Goal: Task Accomplishment & Management: Complete application form

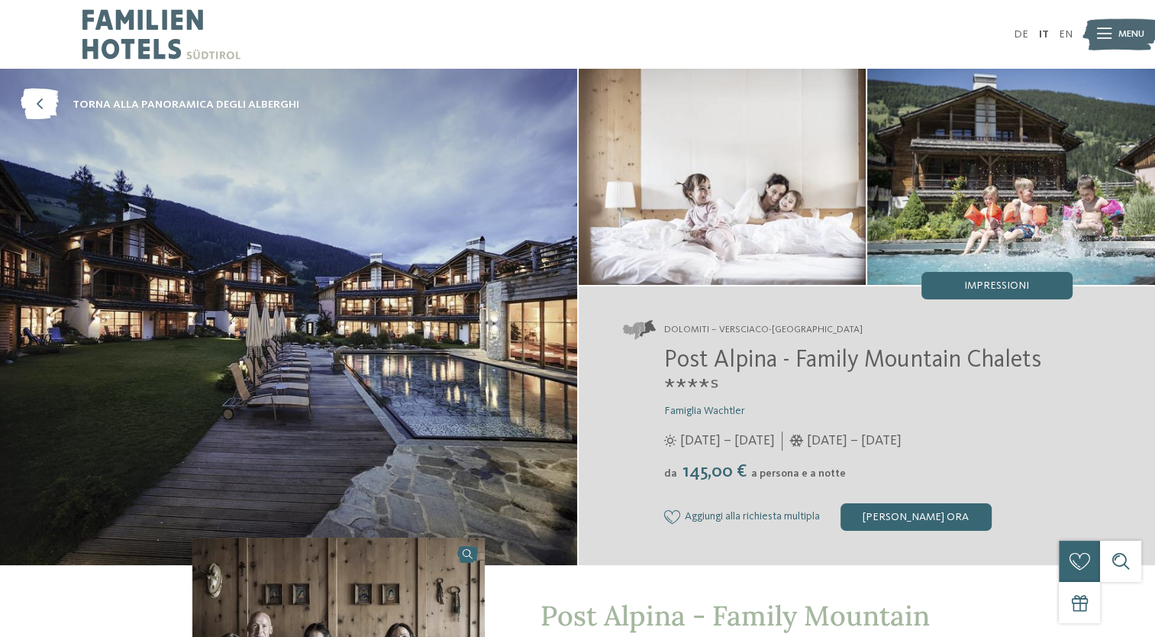
click at [1112, 30] on img at bounding box center [1121, 34] width 76 height 38
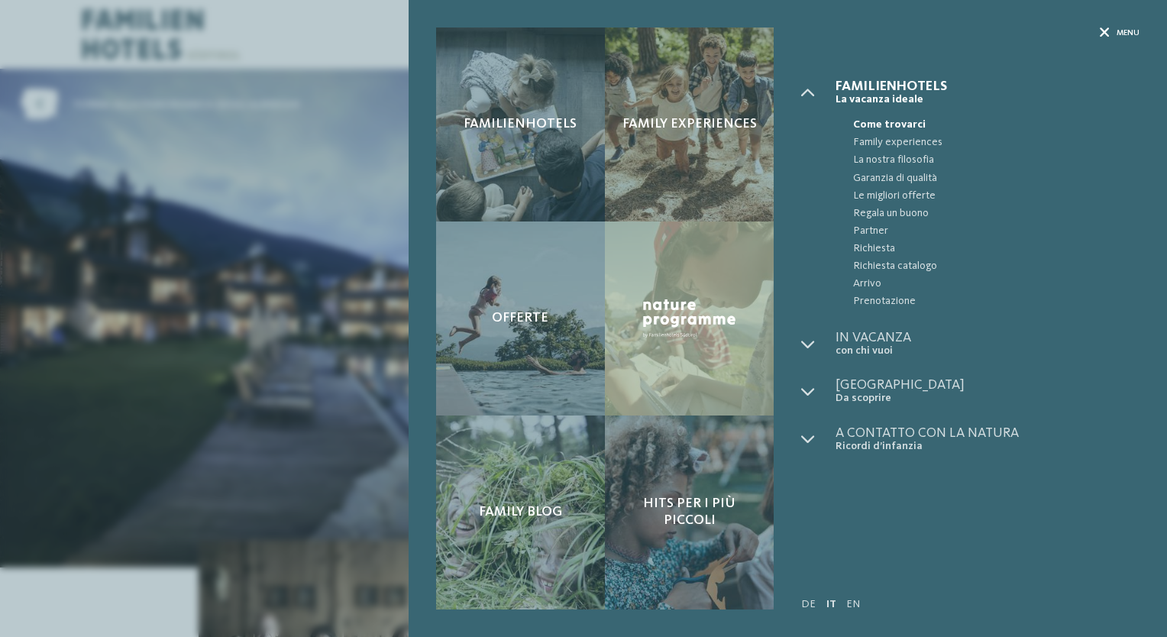
click at [1134, 38] on span "Menu" at bounding box center [1127, 32] width 23 height 11
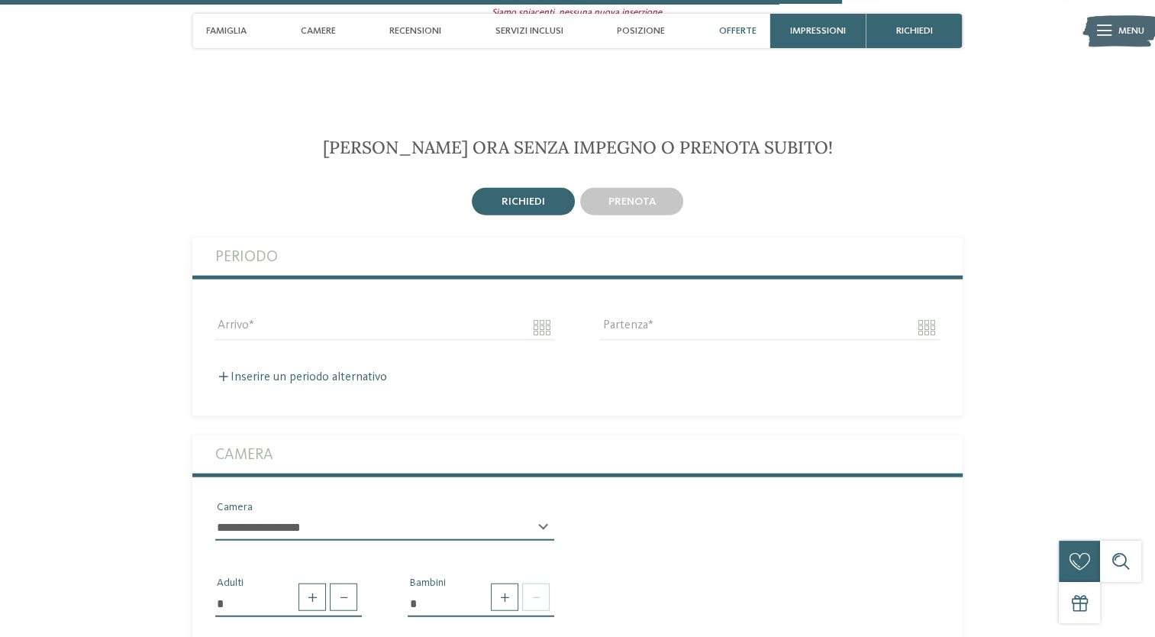
scroll to position [3551, 0]
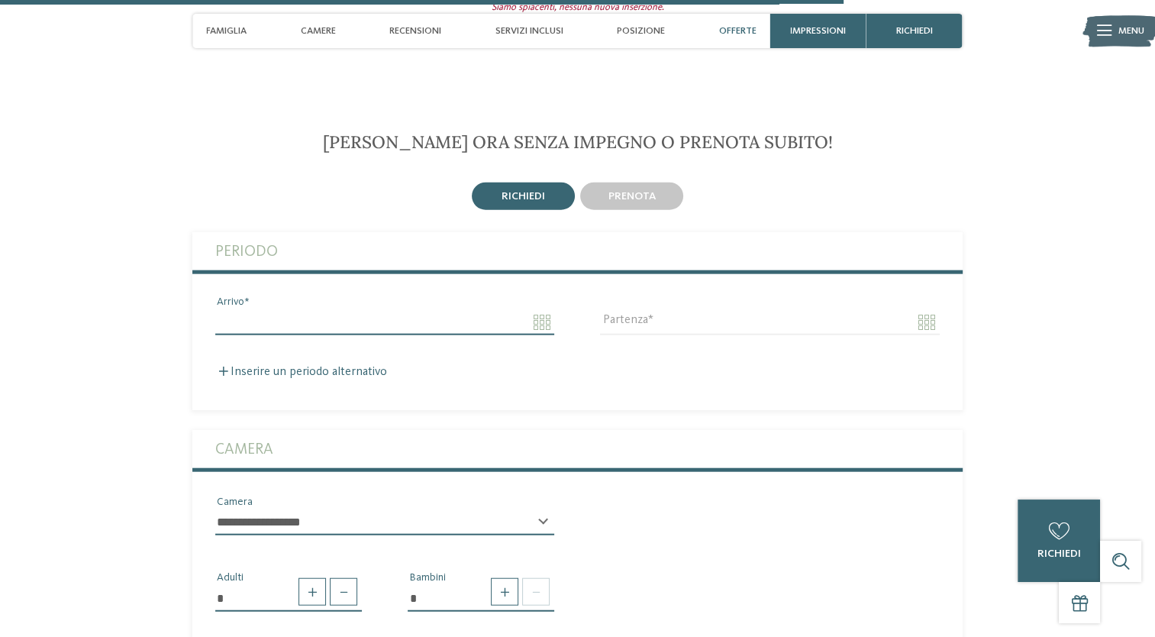
click at [515, 309] on input "Arrivo" at bounding box center [384, 322] width 339 height 26
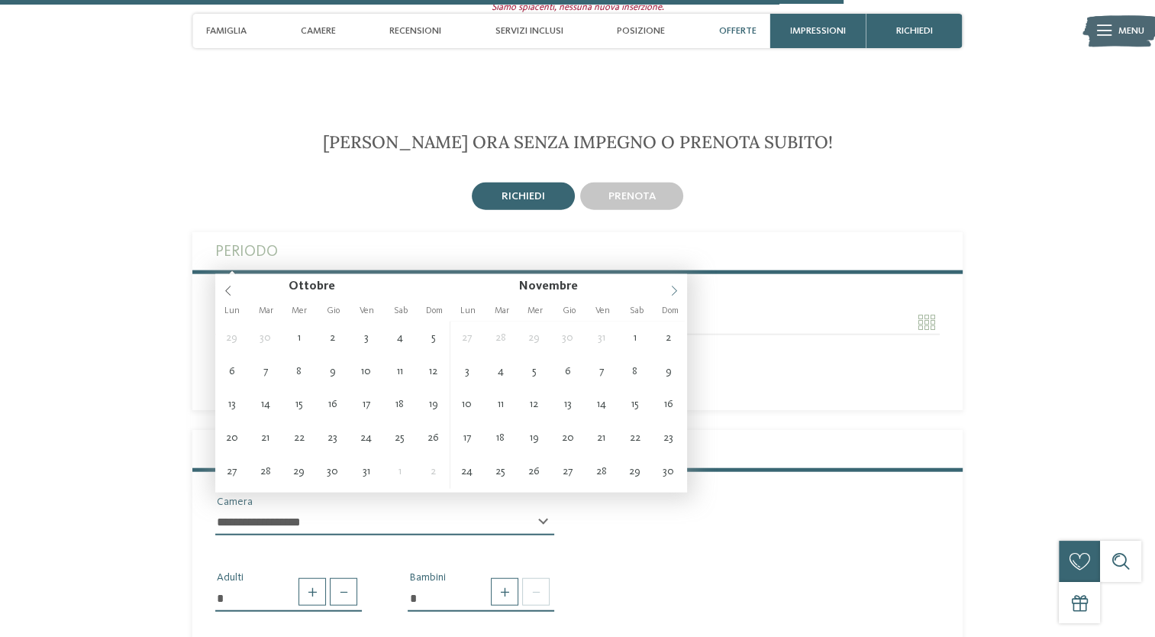
click at [673, 292] on icon at bounding box center [674, 291] width 11 height 11
type input "**********"
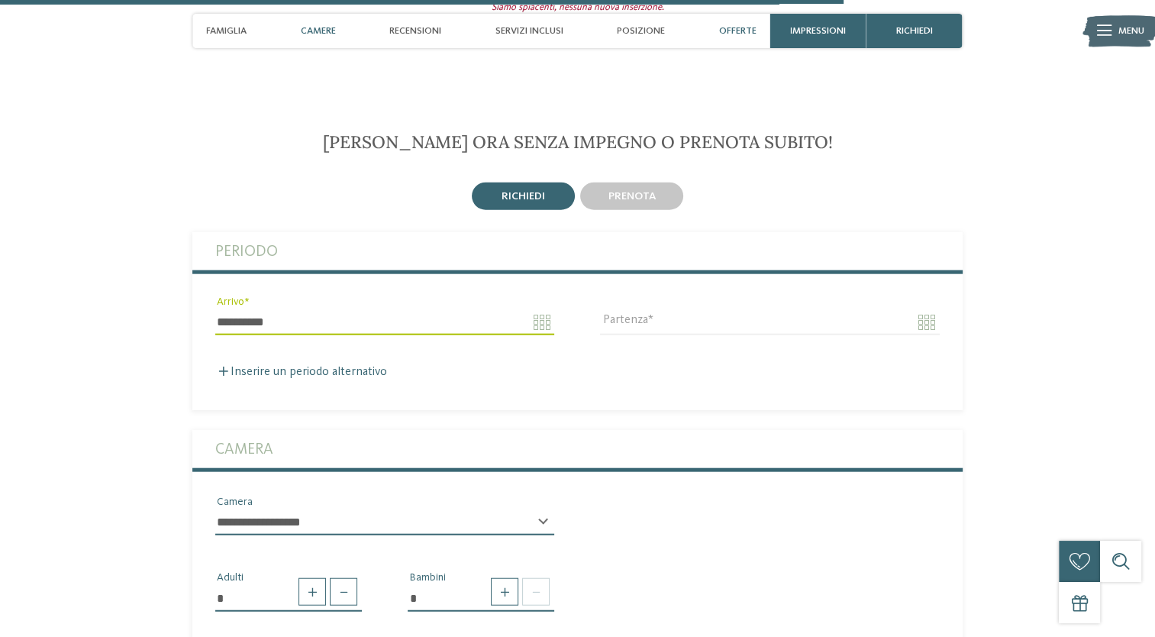
click at [330, 21] on div "Camere" at bounding box center [318, 31] width 49 height 34
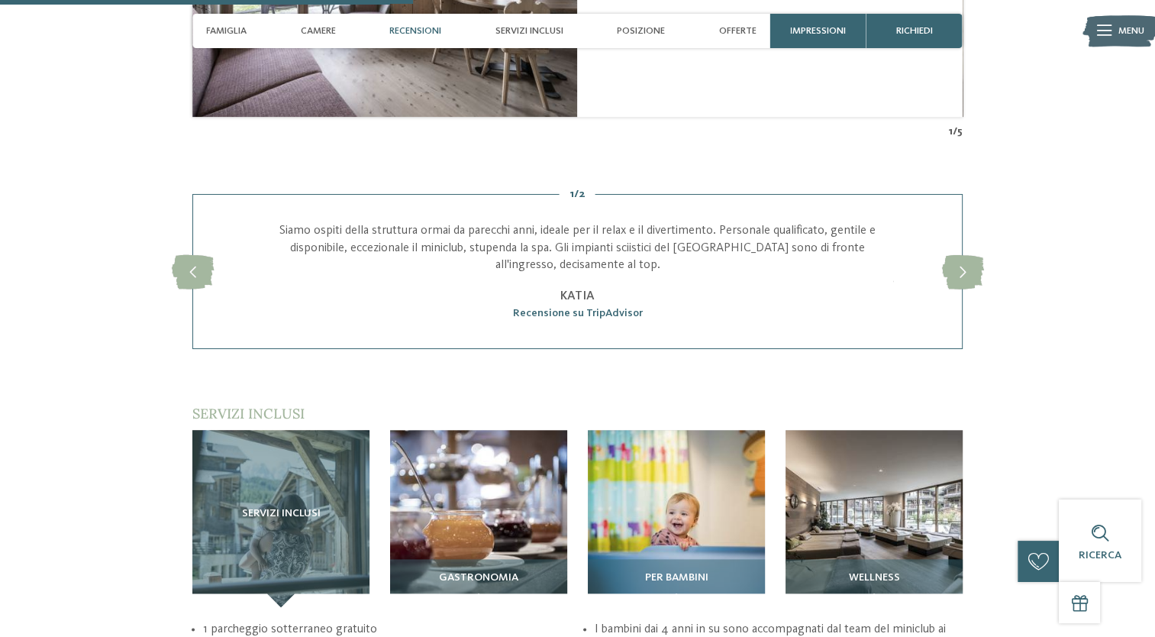
scroll to position [1762, 0]
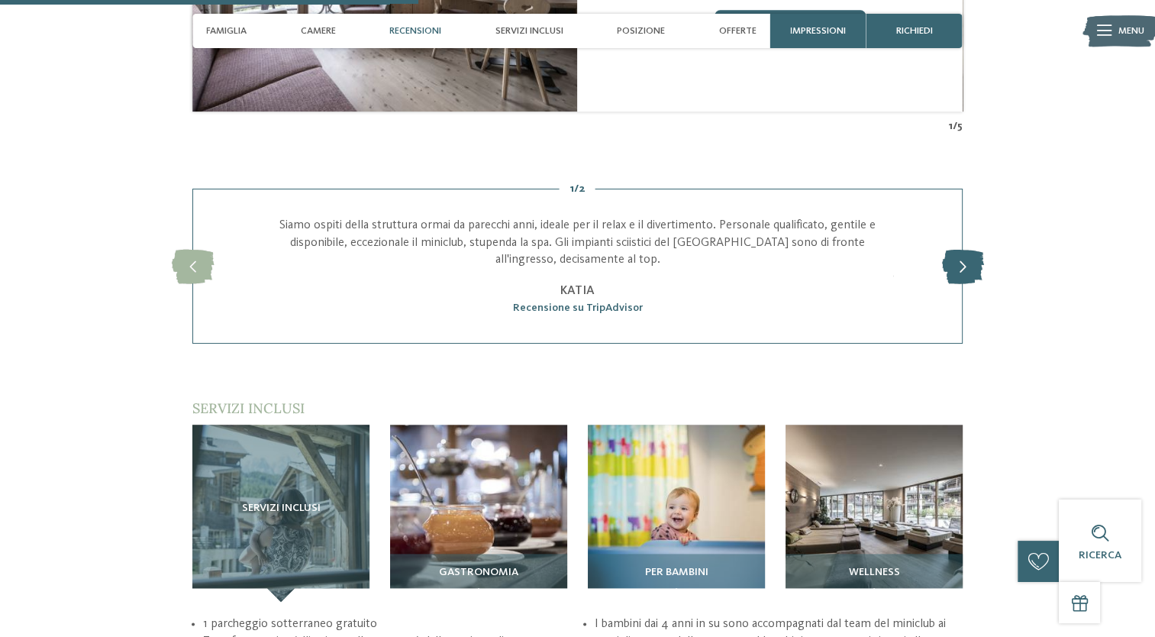
click at [965, 249] on icon at bounding box center [962, 266] width 42 height 34
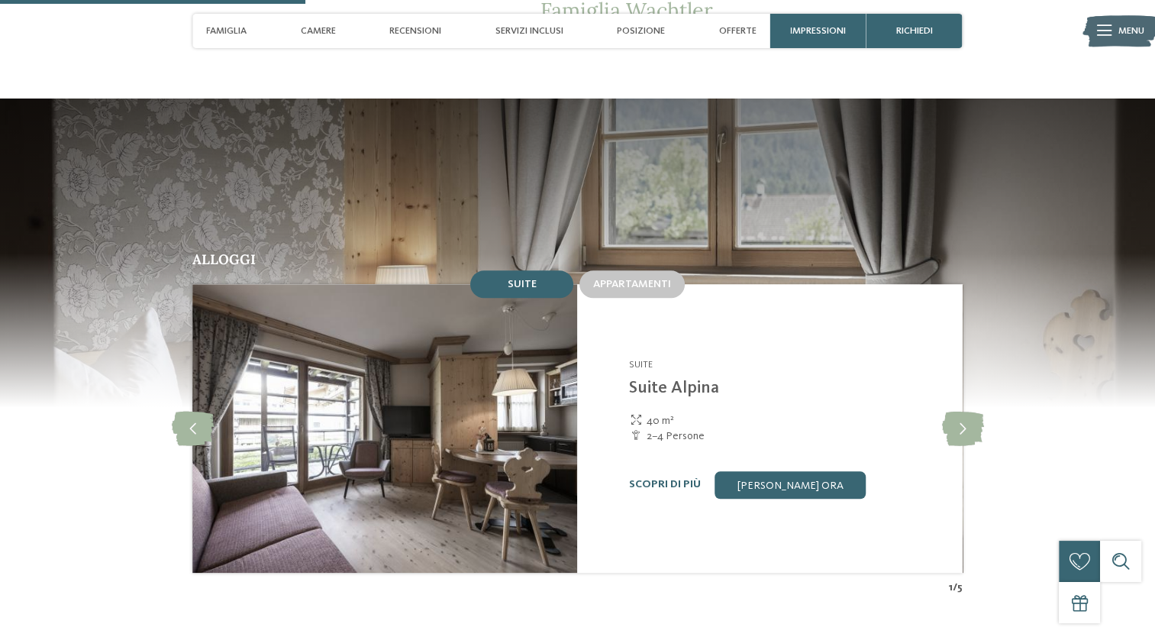
scroll to position [1295, 0]
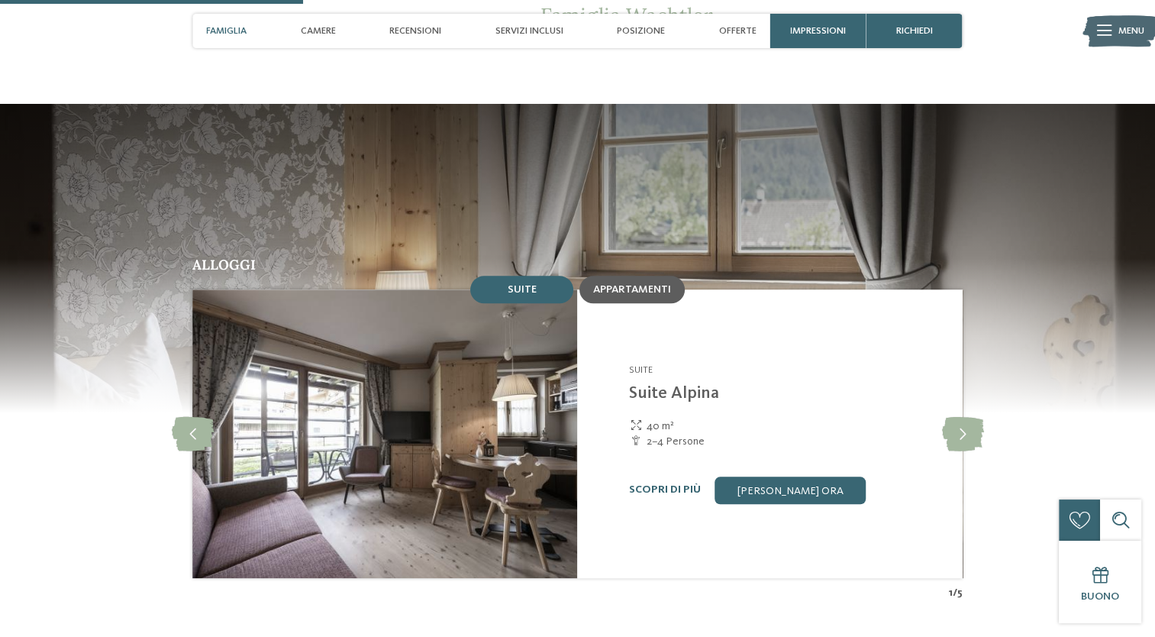
click at [619, 284] on span "Appartamenti" at bounding box center [632, 289] width 78 height 11
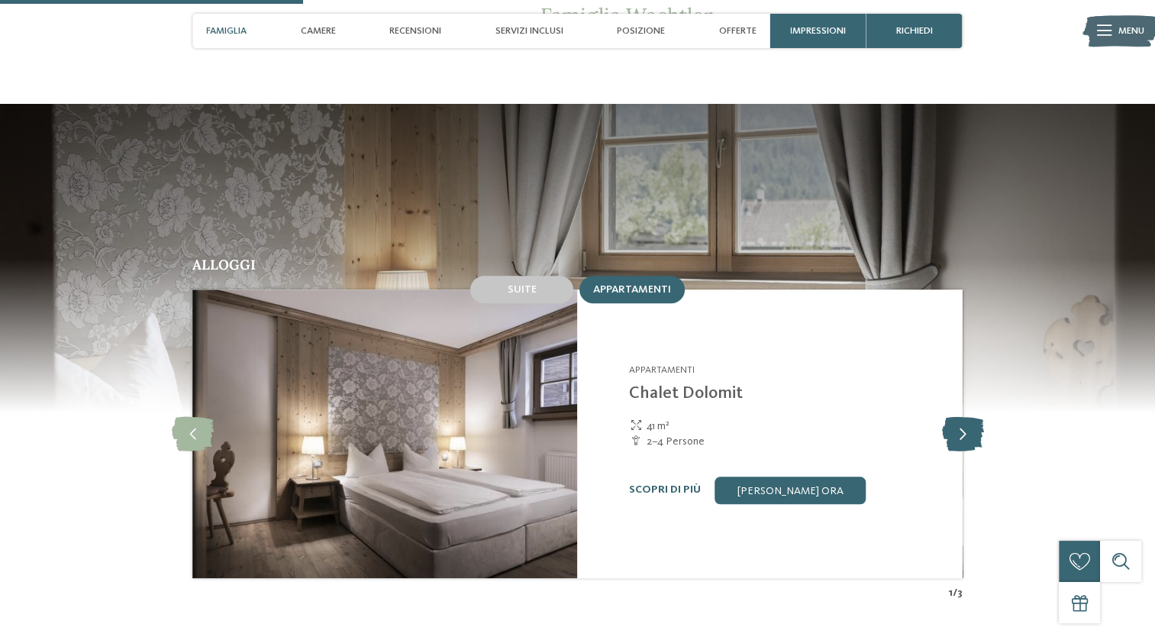
click at [968, 416] on icon at bounding box center [962, 433] width 42 height 34
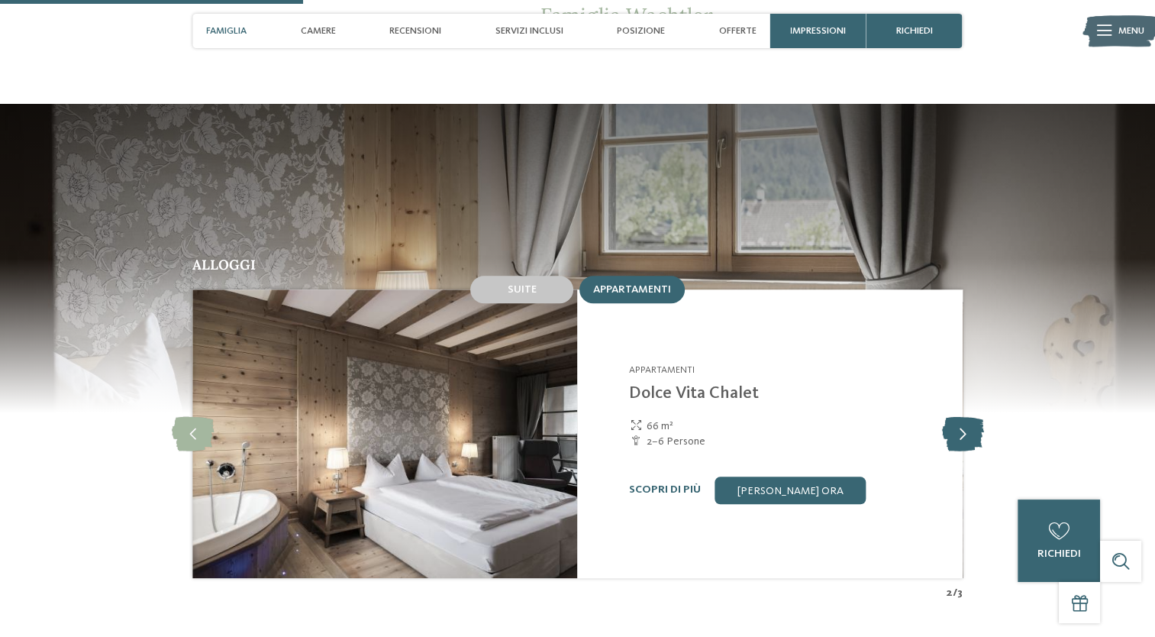
click at [968, 416] on icon at bounding box center [962, 433] width 42 height 34
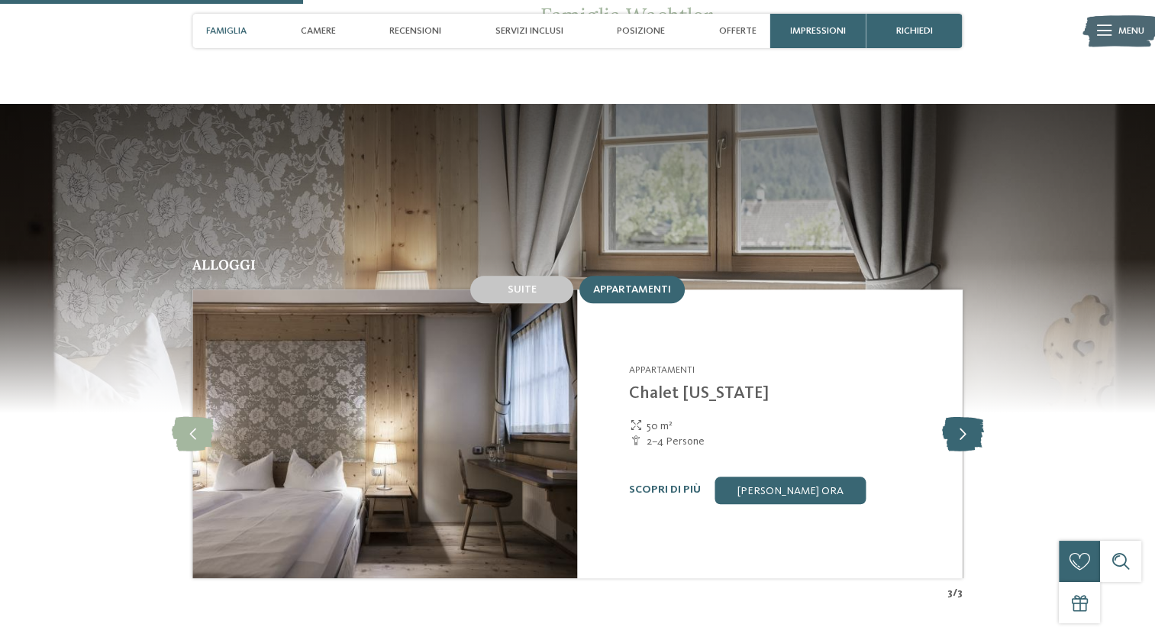
click at [968, 416] on icon at bounding box center [962, 433] width 42 height 34
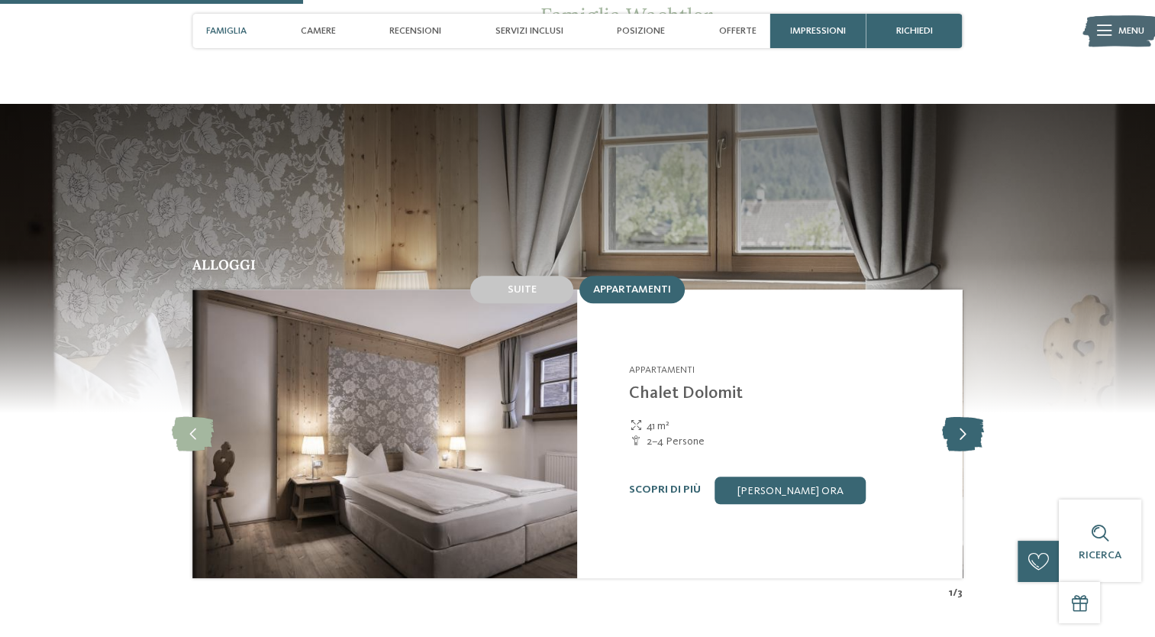
click at [968, 416] on icon at bounding box center [962, 433] width 42 height 34
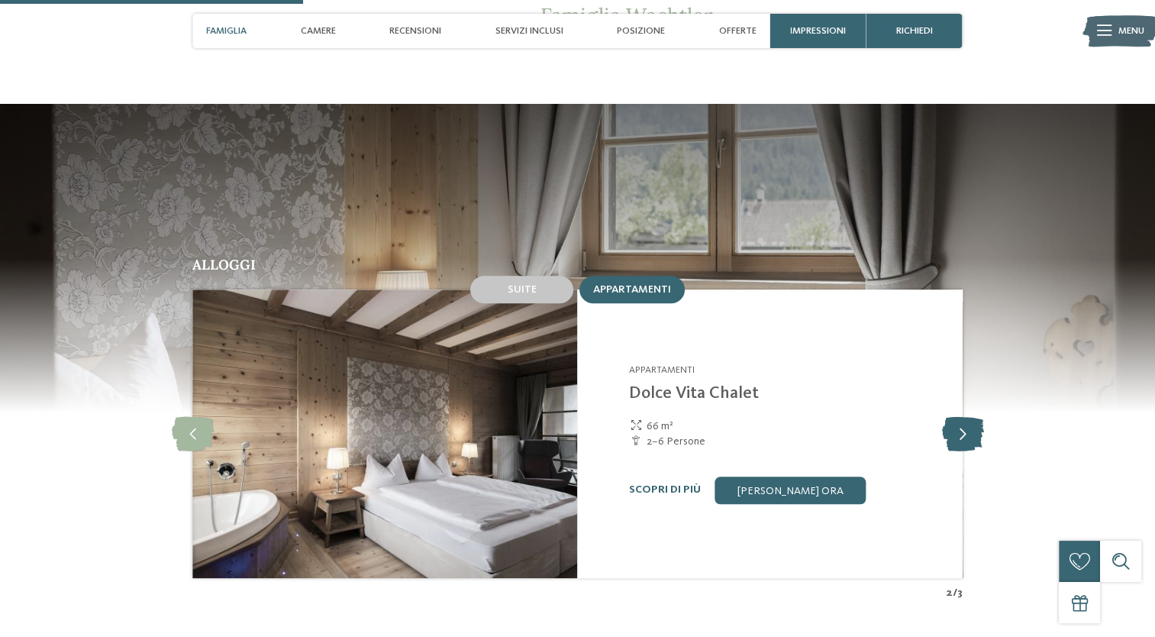
click at [968, 416] on icon at bounding box center [962, 433] width 42 height 34
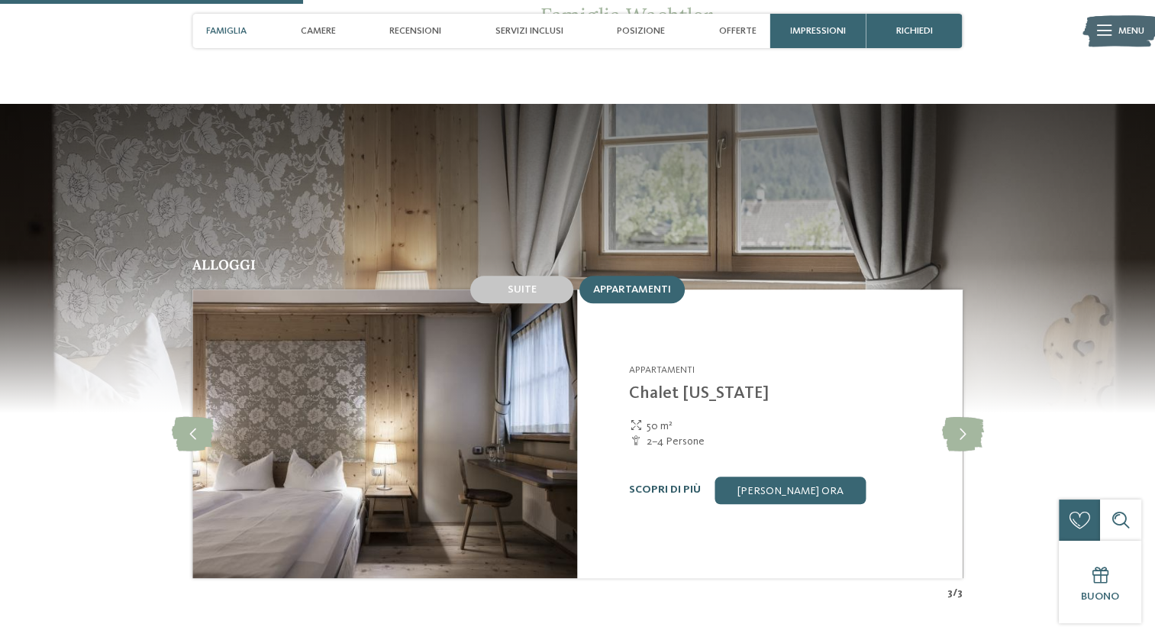
click at [668, 484] on link "Scopri di più" at bounding box center [665, 489] width 72 height 11
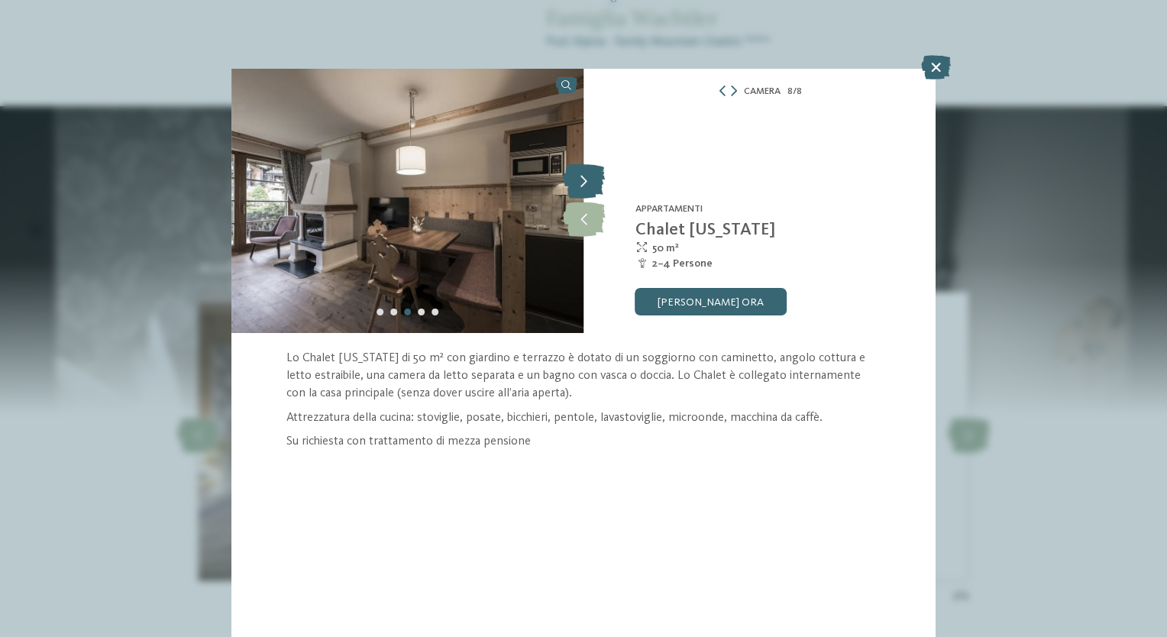
click at [587, 186] on icon at bounding box center [584, 182] width 42 height 34
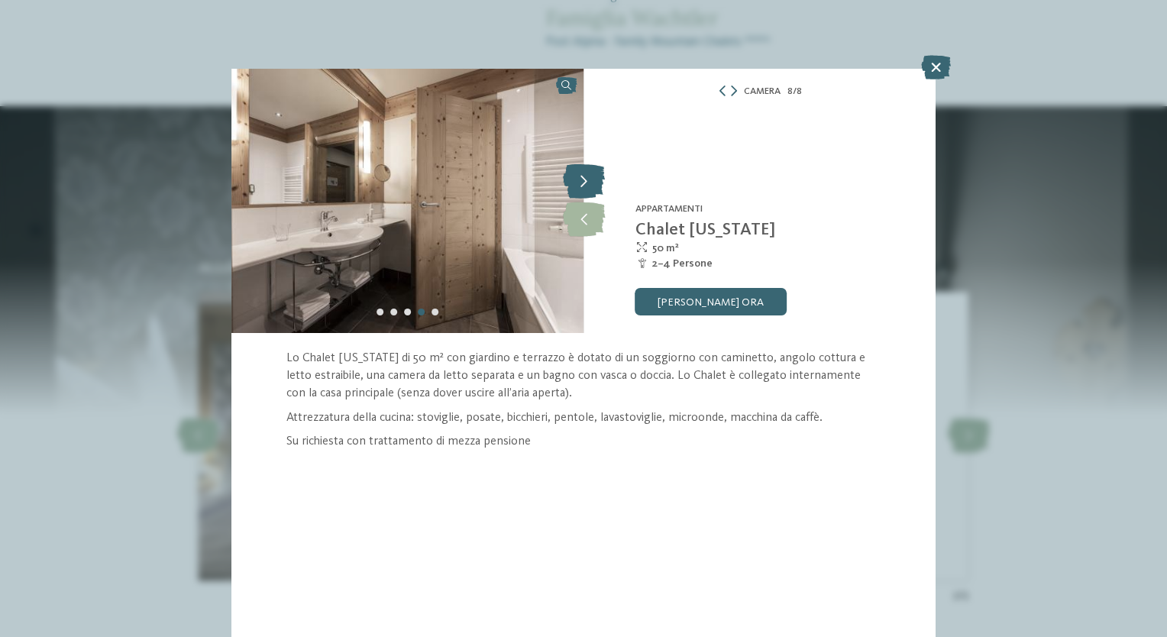
click at [587, 186] on icon at bounding box center [584, 182] width 42 height 34
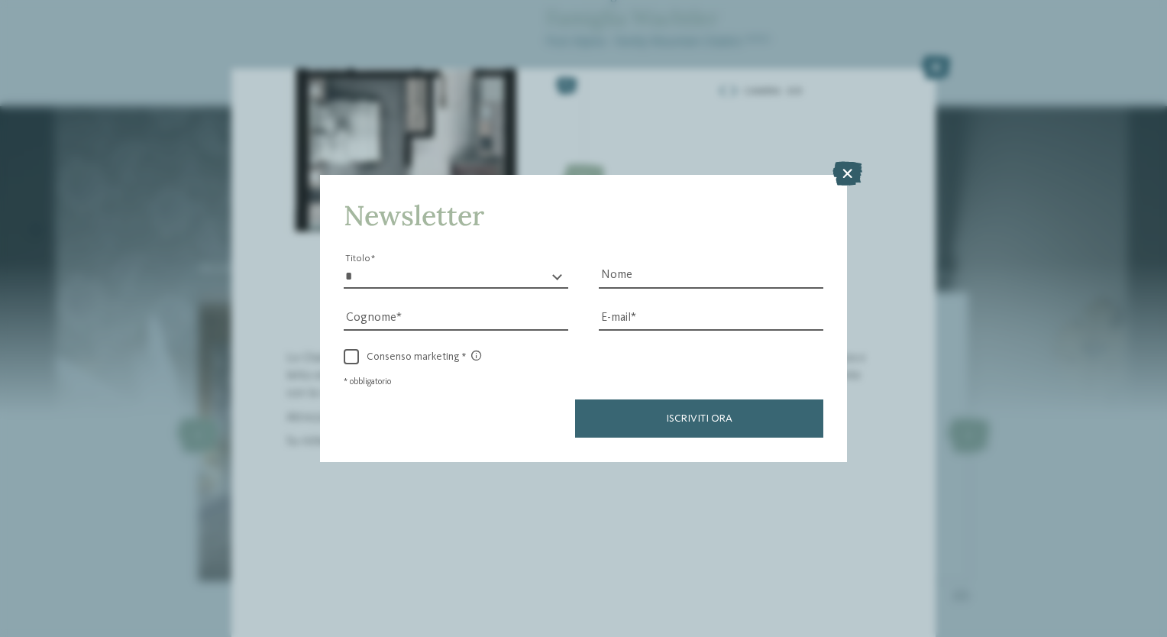
click at [851, 181] on icon at bounding box center [847, 174] width 30 height 24
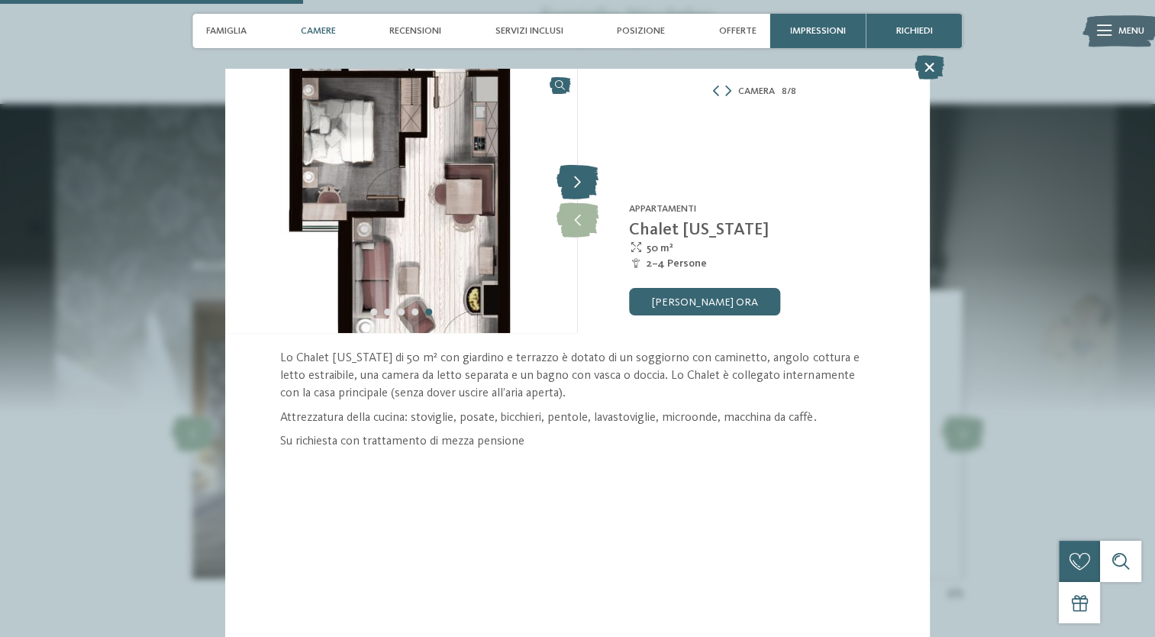
click at [570, 189] on icon at bounding box center [578, 182] width 42 height 34
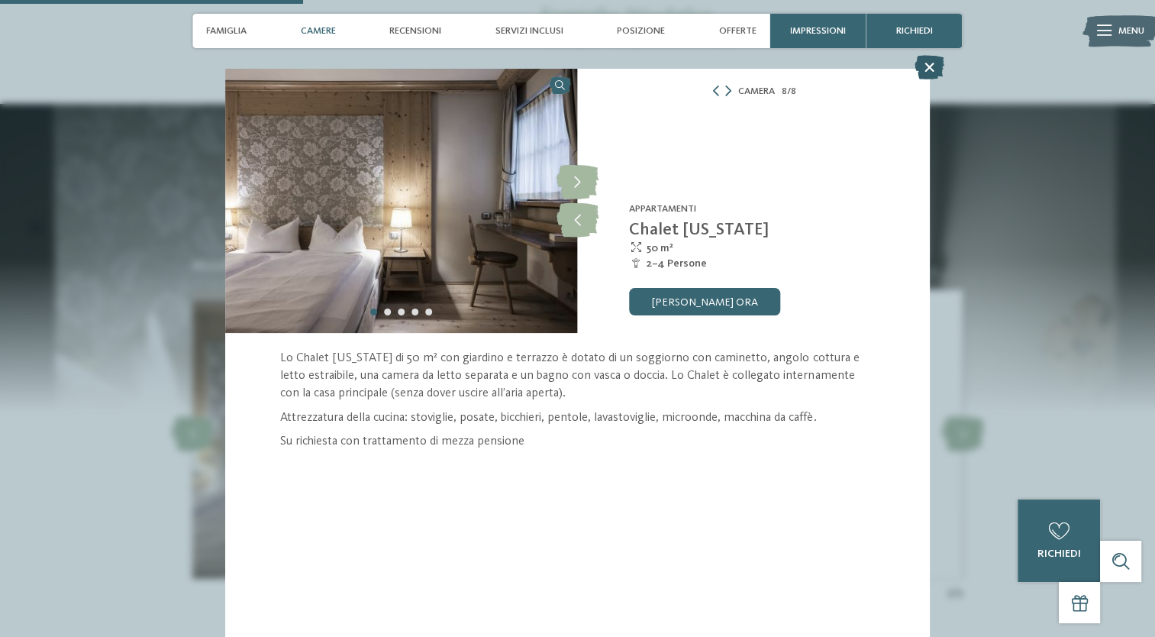
click at [929, 69] on icon at bounding box center [930, 67] width 30 height 24
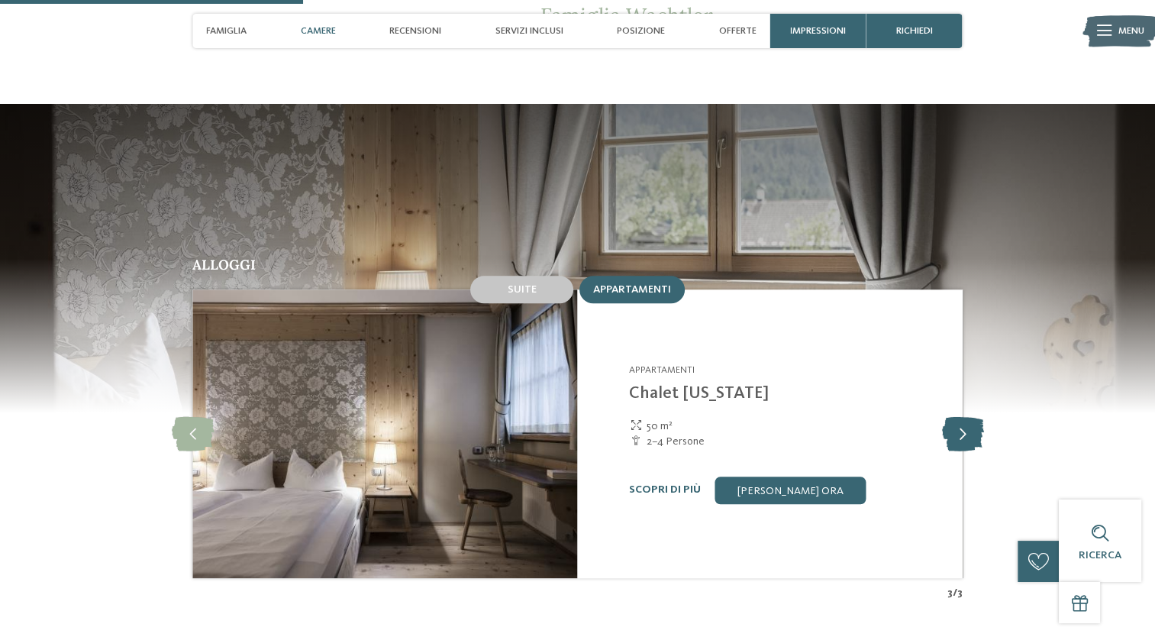
click at [959, 416] on icon at bounding box center [962, 433] width 42 height 34
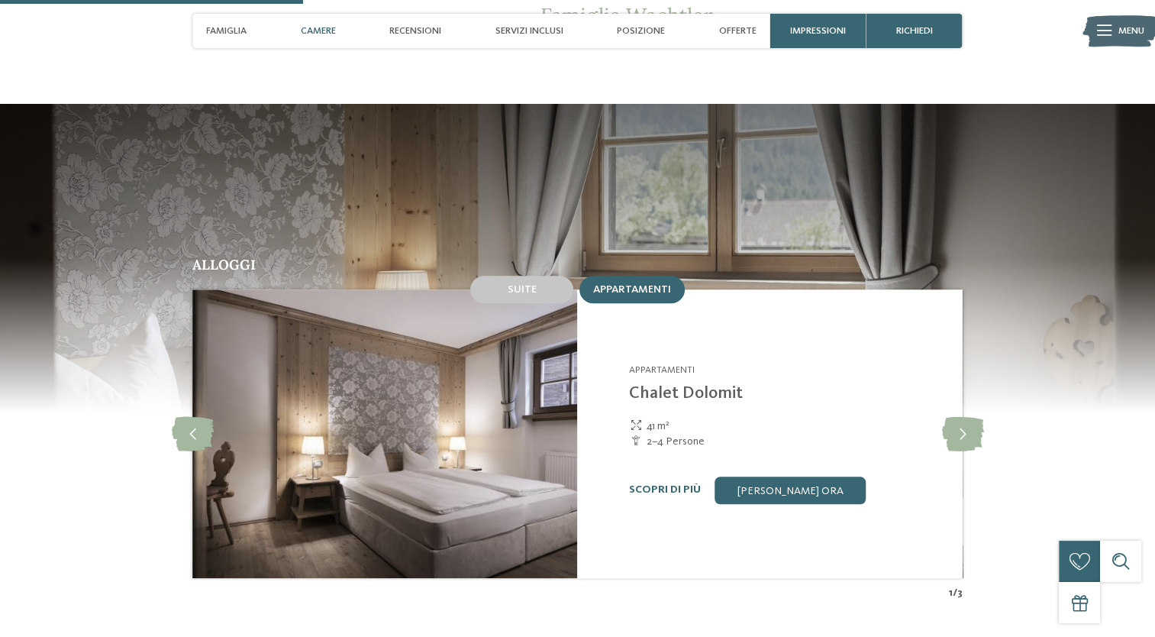
click at [415, 442] on img at bounding box center [384, 433] width 385 height 289
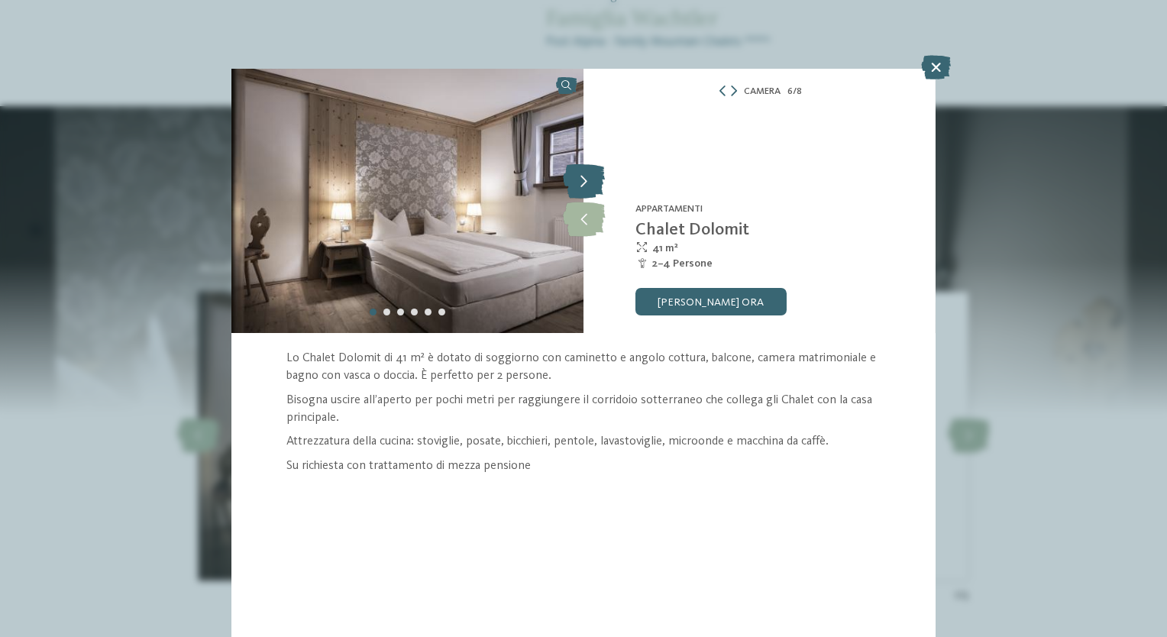
click at [581, 179] on icon at bounding box center [584, 182] width 42 height 34
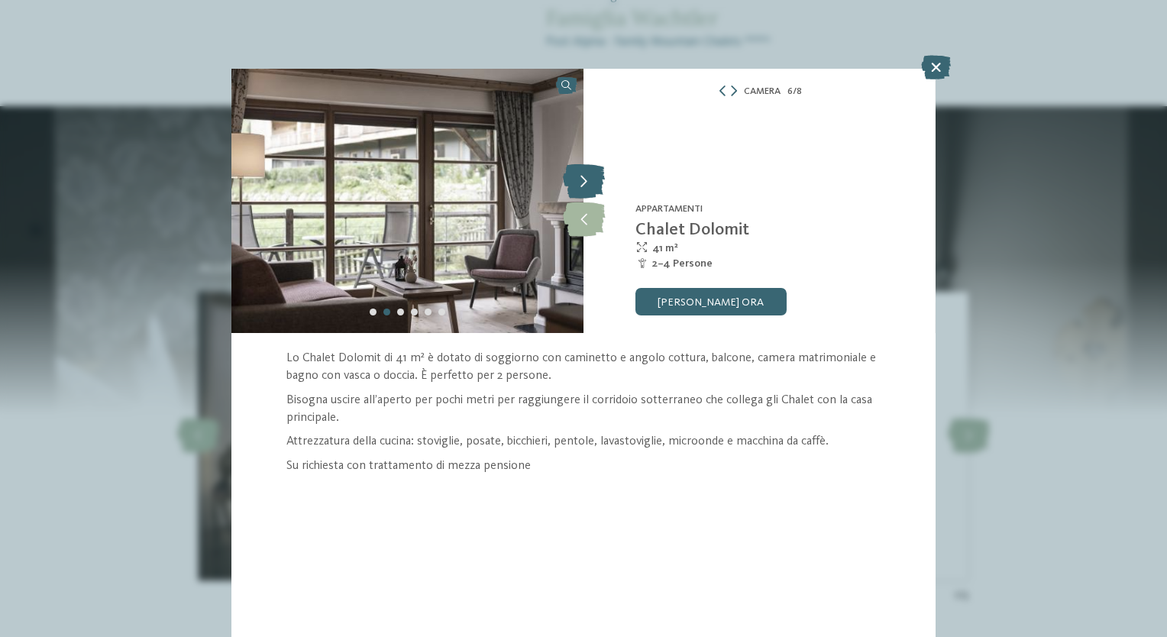
click at [581, 179] on icon at bounding box center [584, 182] width 42 height 34
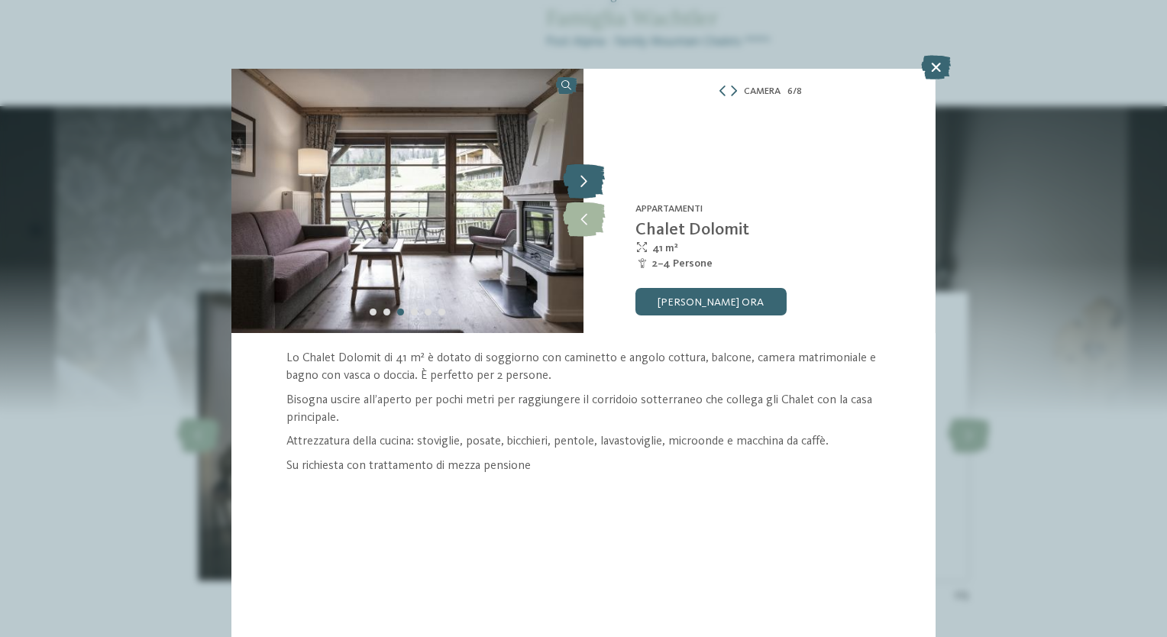
click at [581, 179] on icon at bounding box center [584, 182] width 42 height 34
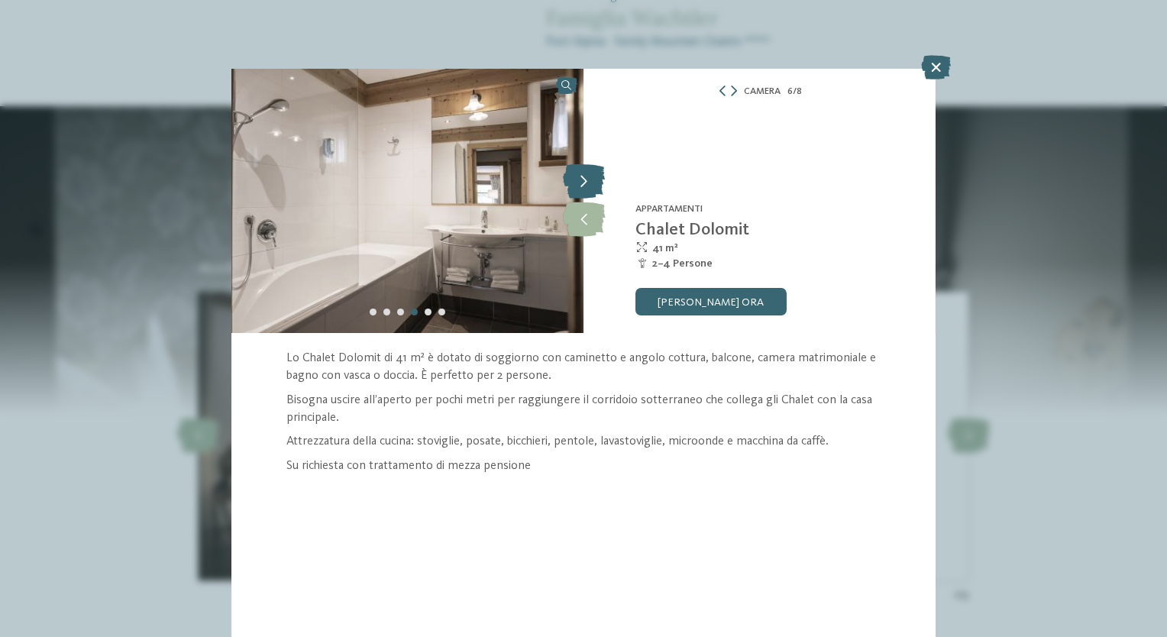
click at [581, 179] on icon at bounding box center [584, 182] width 42 height 34
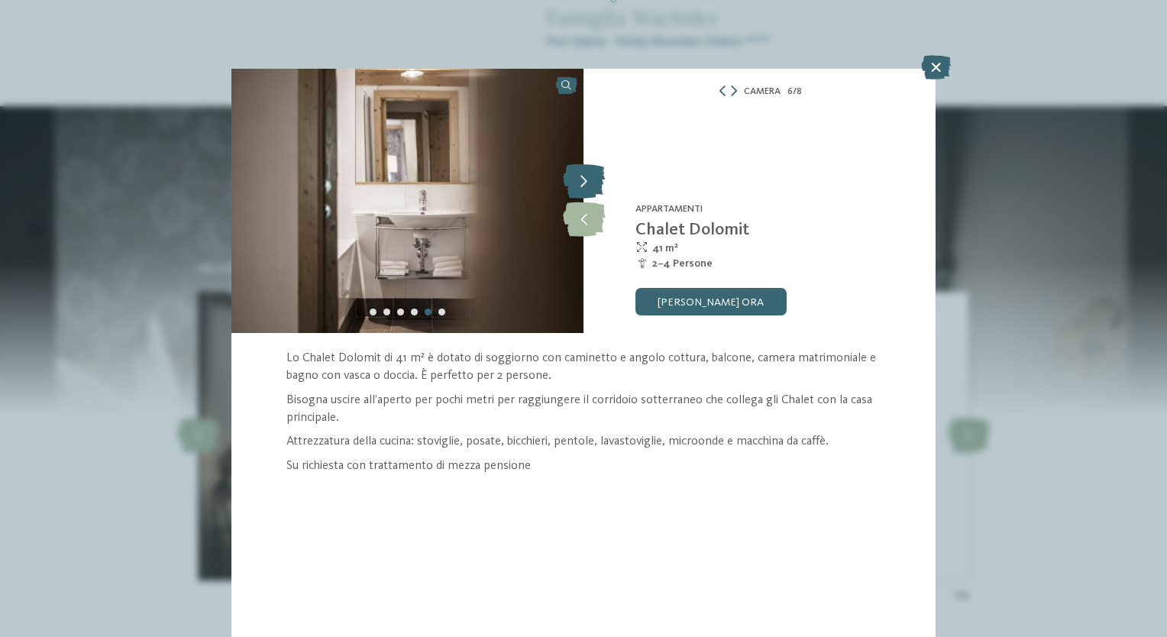
click at [581, 179] on icon at bounding box center [584, 182] width 42 height 34
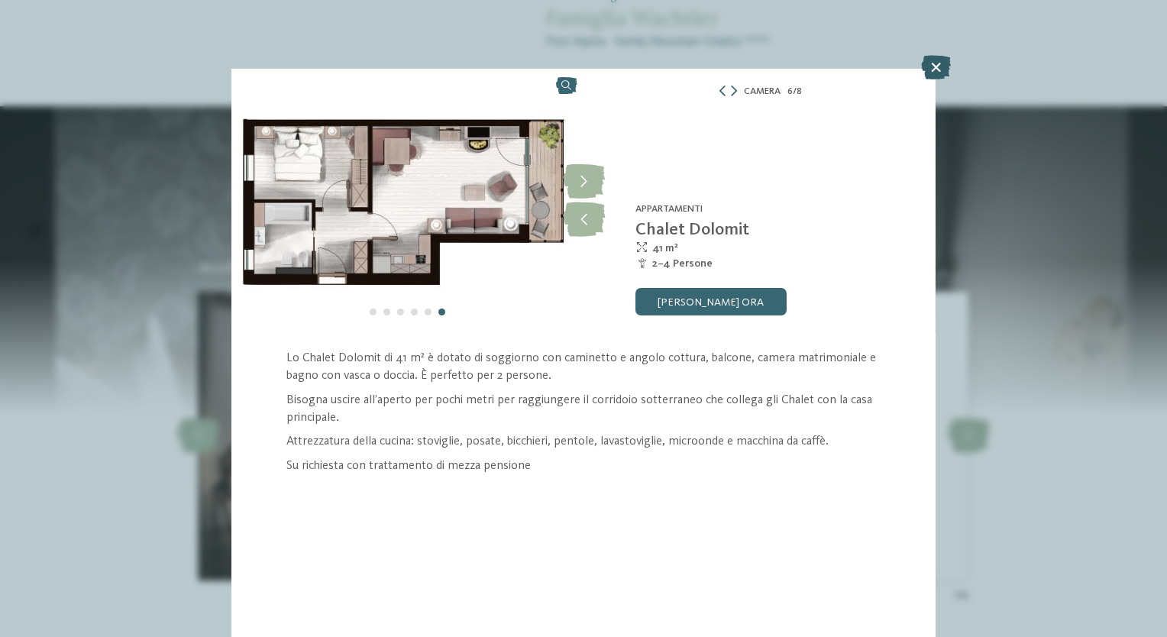
click at [938, 66] on icon at bounding box center [936, 67] width 30 height 24
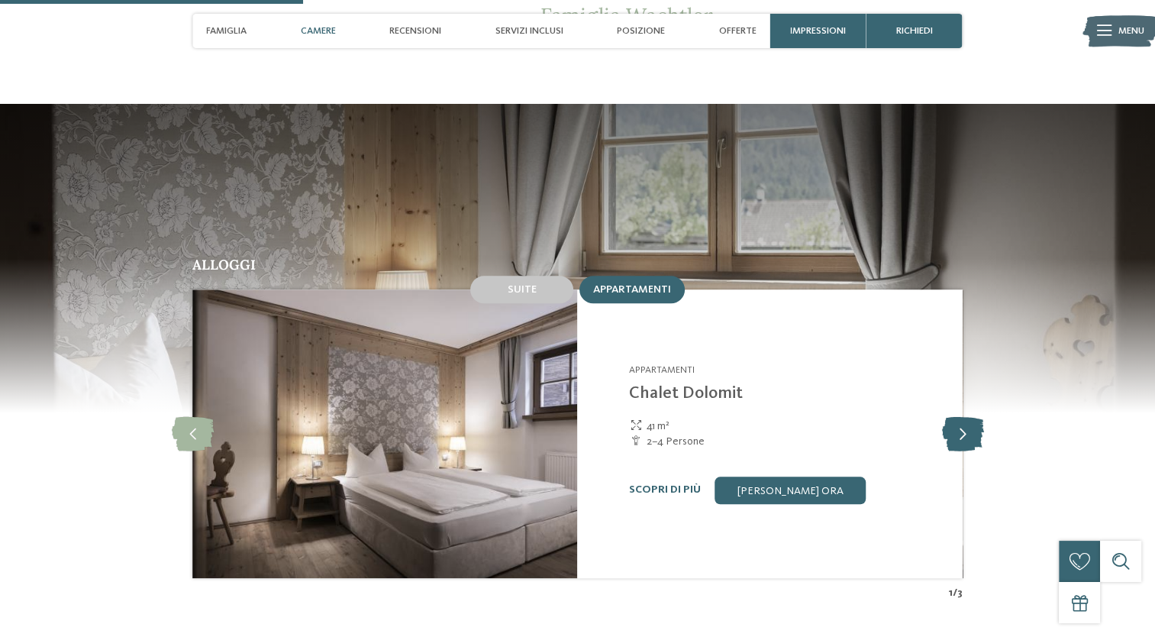
click at [971, 416] on icon at bounding box center [962, 433] width 42 height 34
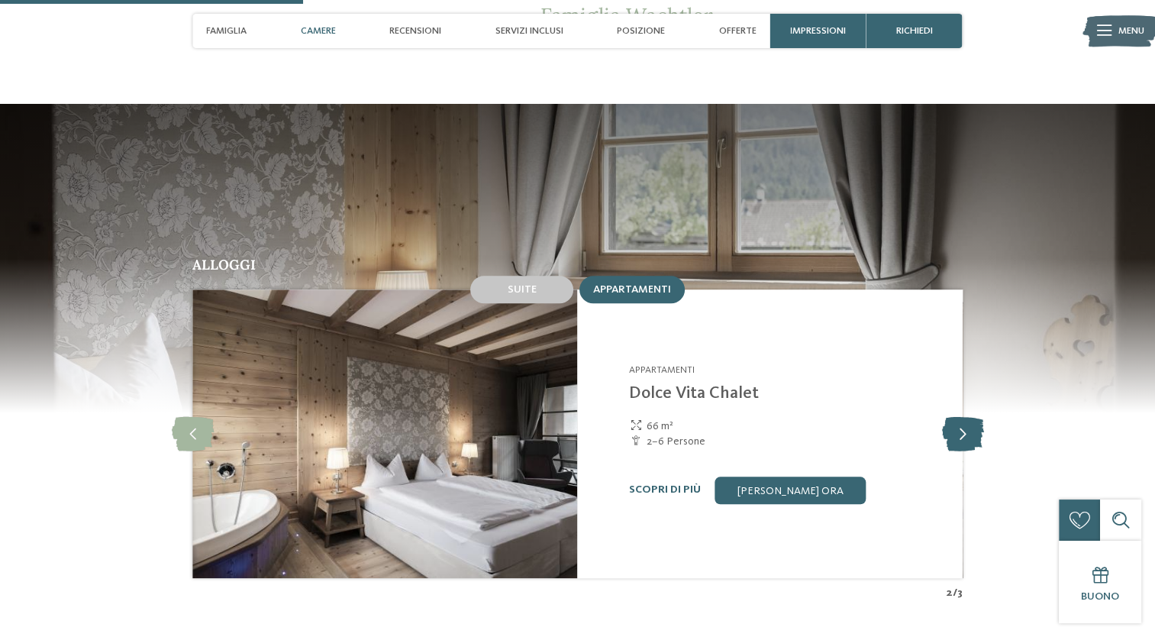
click at [971, 416] on icon at bounding box center [962, 433] width 42 height 34
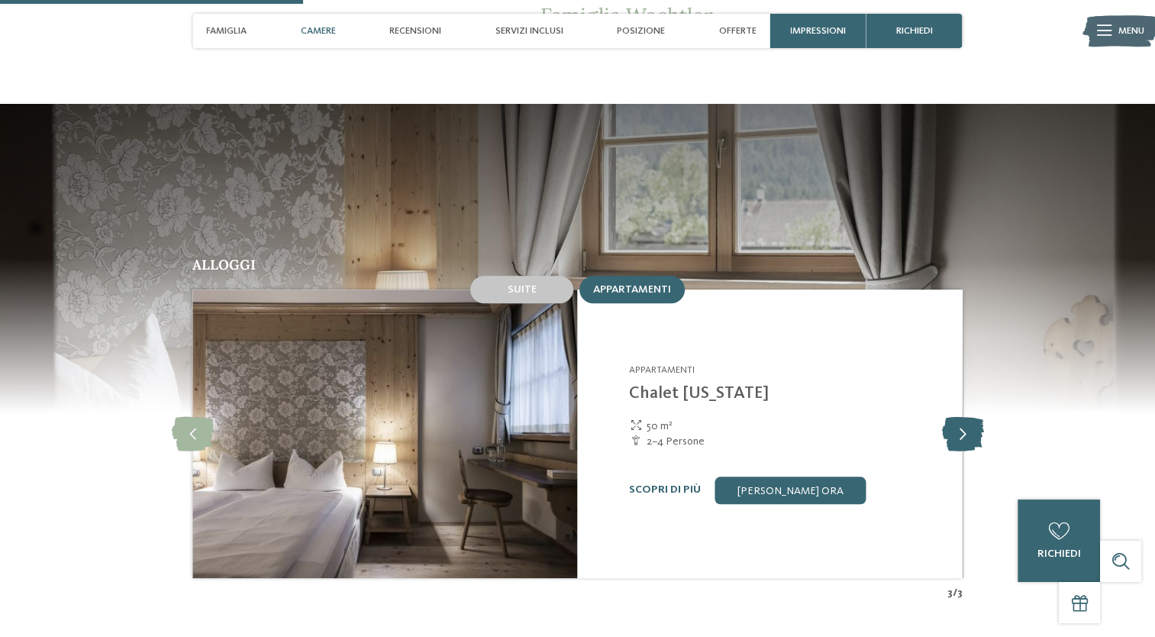
click at [971, 416] on icon at bounding box center [962, 433] width 42 height 34
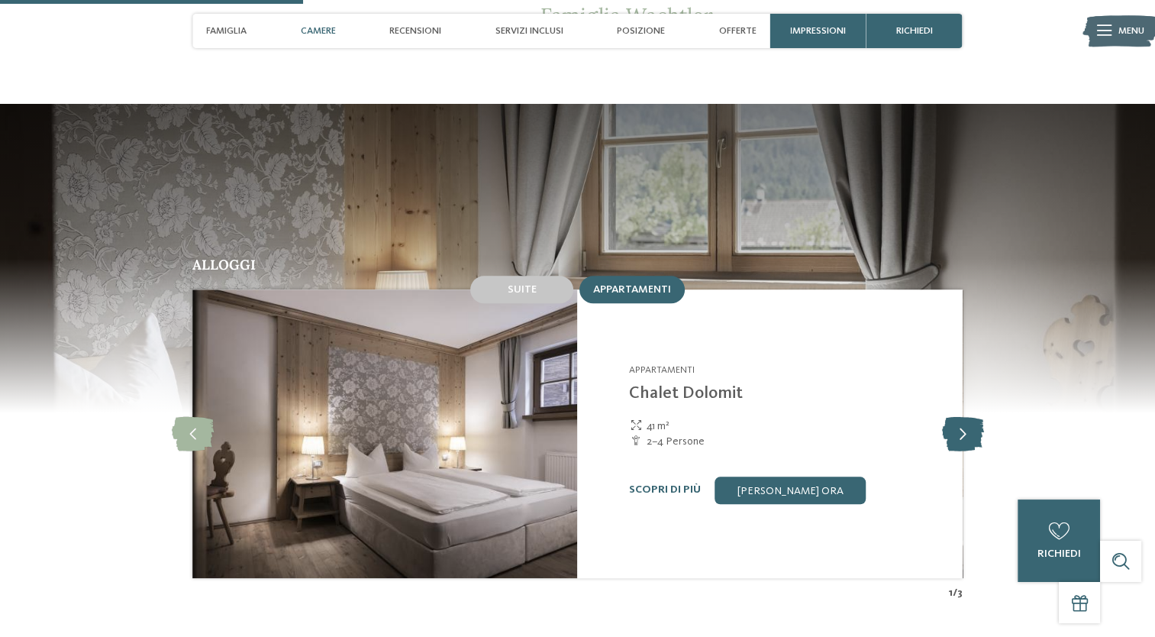
click at [971, 416] on icon at bounding box center [962, 433] width 42 height 34
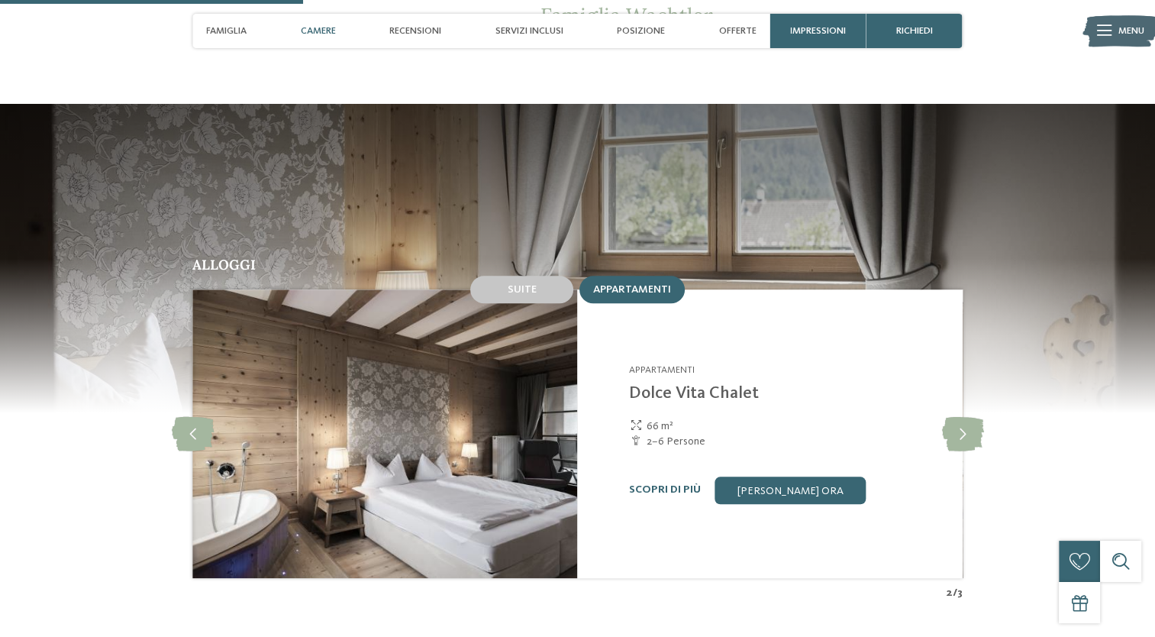
click at [644, 476] on div "Scopri di più Richiedi ora" at bounding box center [787, 489] width 316 height 27
click at [653, 484] on link "Scopri di più" at bounding box center [665, 489] width 72 height 11
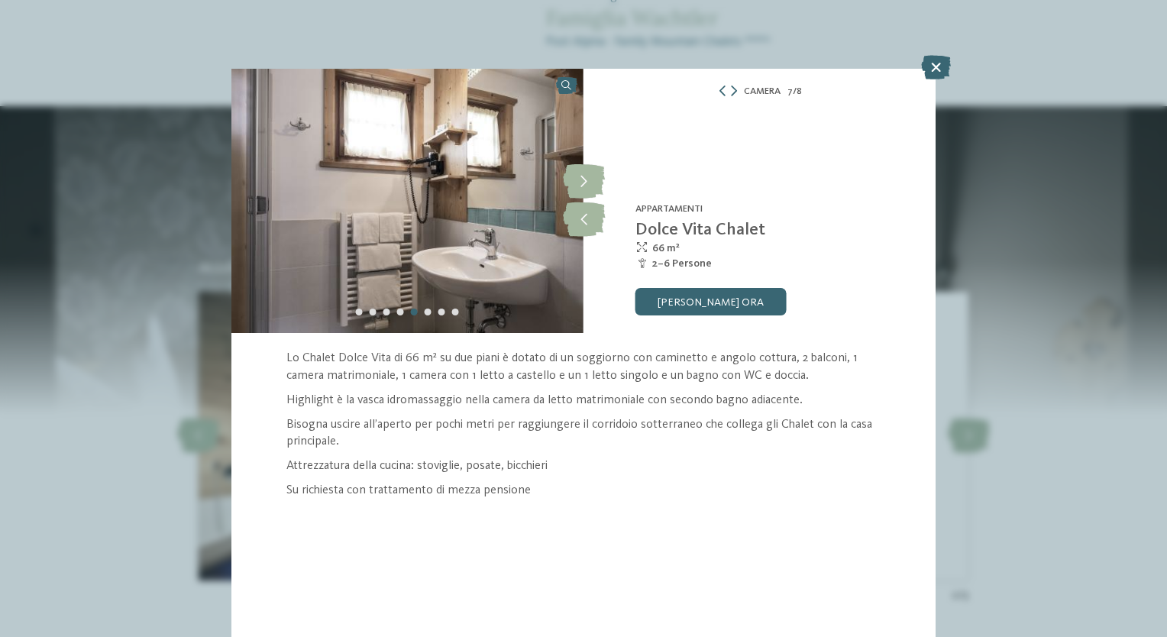
click at [515, 266] on img at bounding box center [407, 201] width 352 height 264
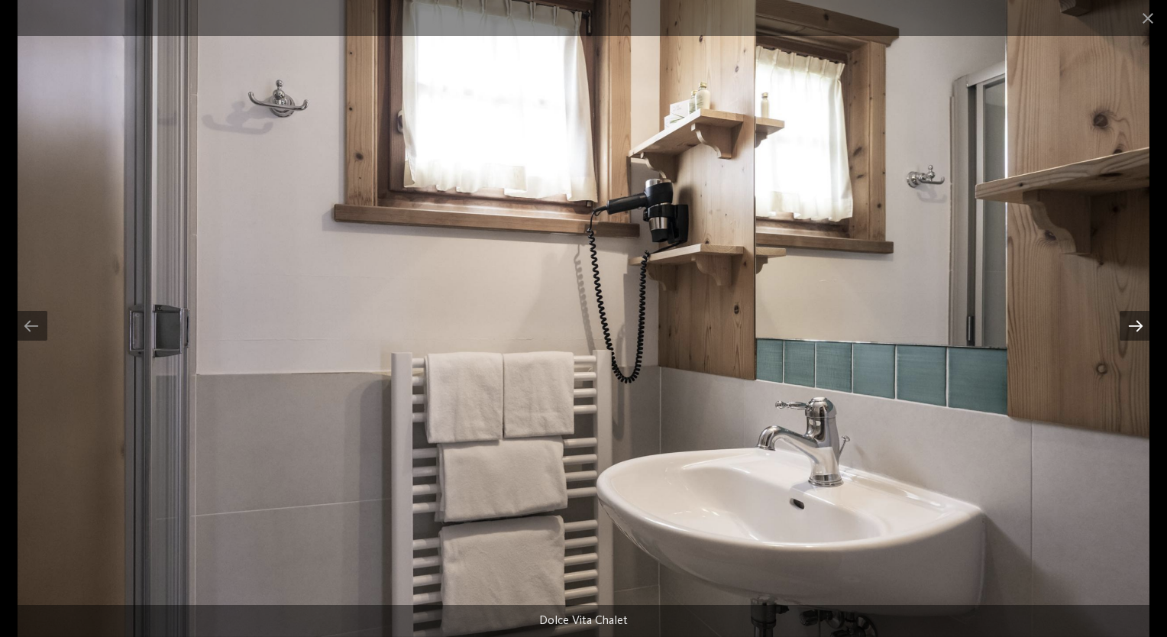
click at [1142, 325] on div at bounding box center [1135, 326] width 32 height 30
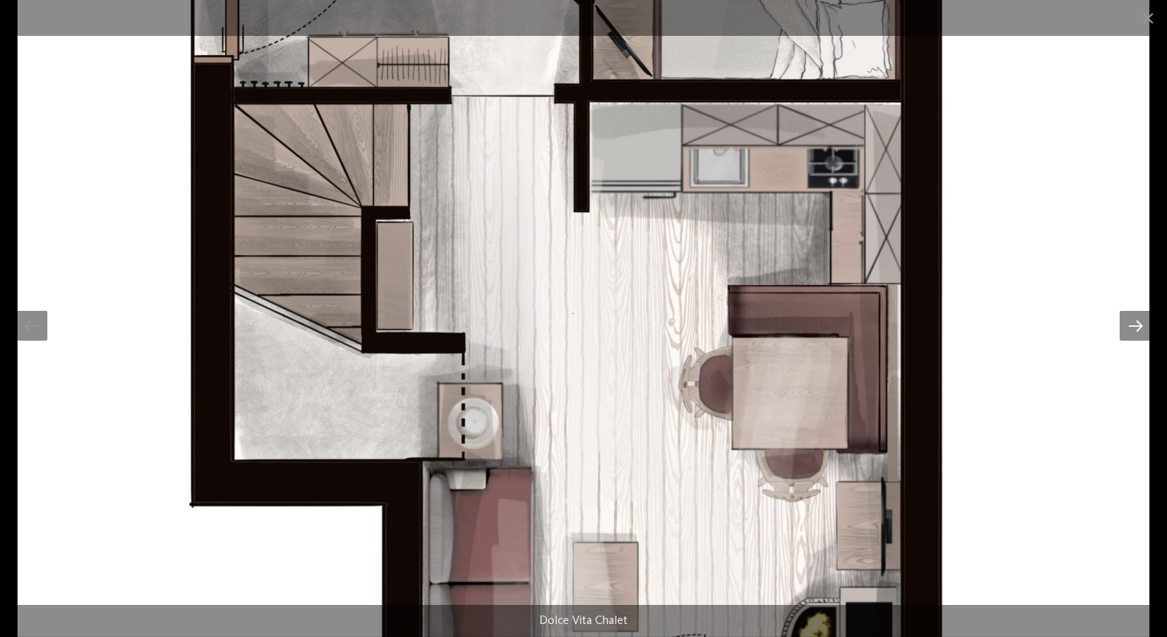
click at [1142, 325] on div at bounding box center [1135, 326] width 32 height 30
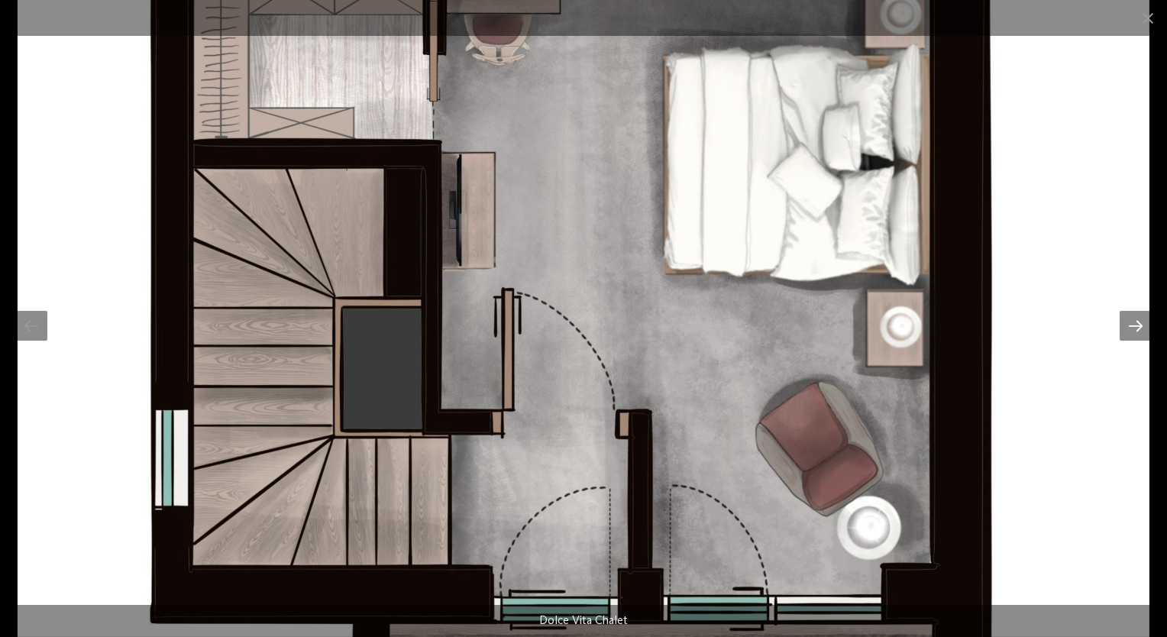
click at [1142, 325] on div at bounding box center [1135, 326] width 32 height 30
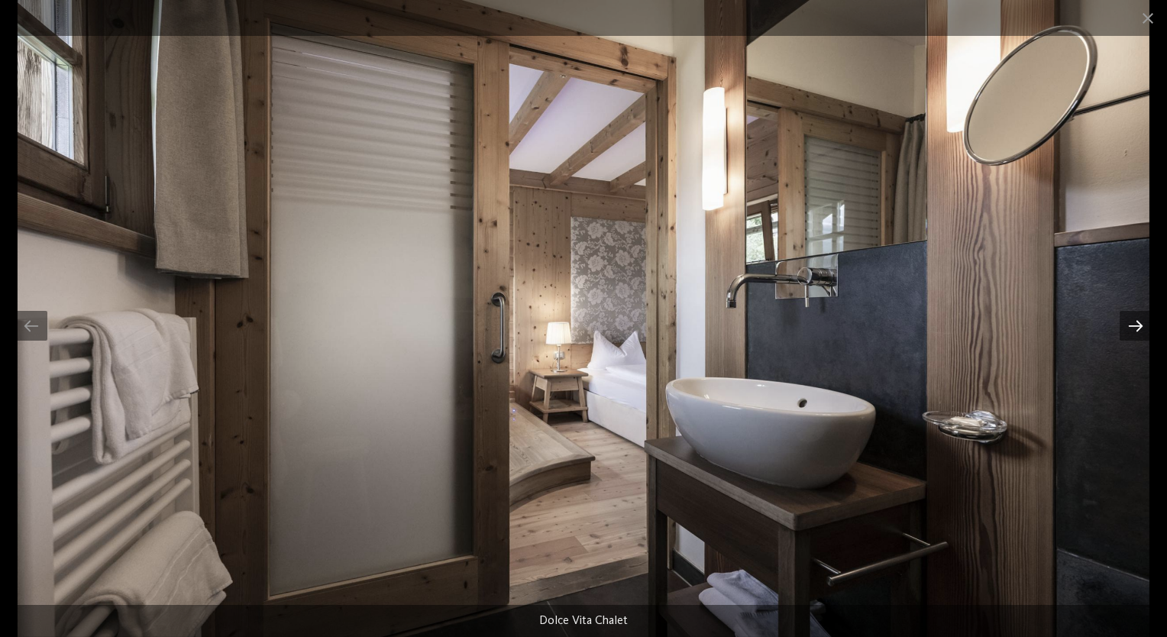
click at [1142, 325] on div at bounding box center [1135, 326] width 32 height 30
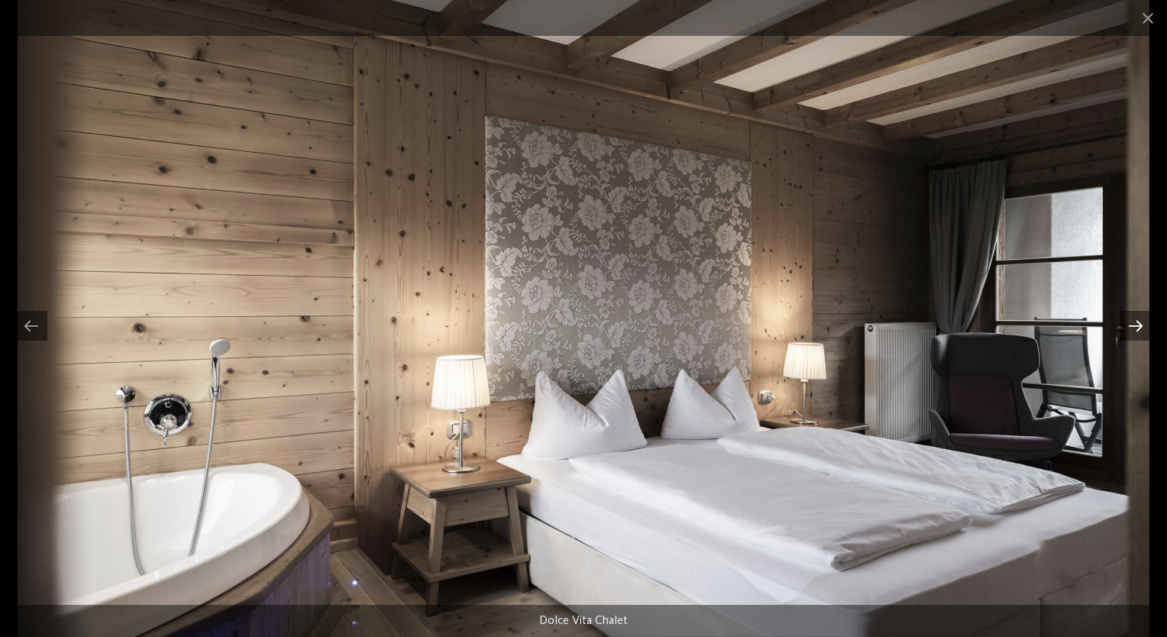
click at [1142, 325] on div at bounding box center [1135, 326] width 32 height 30
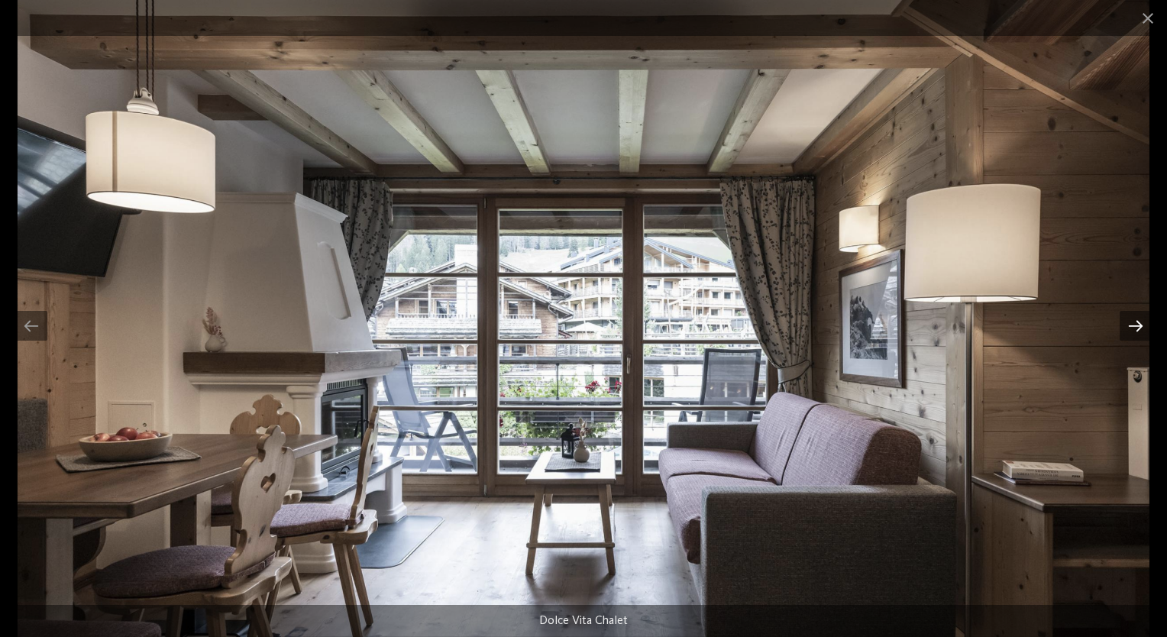
click at [1142, 325] on div at bounding box center [1135, 326] width 32 height 30
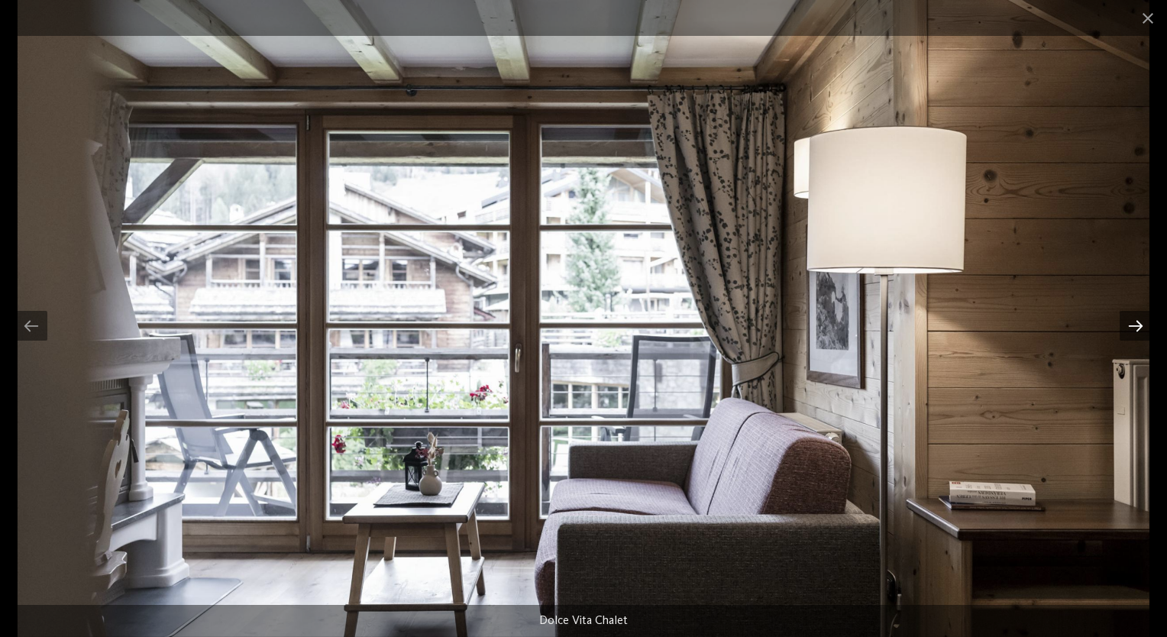
click at [1142, 325] on div at bounding box center [1135, 326] width 32 height 30
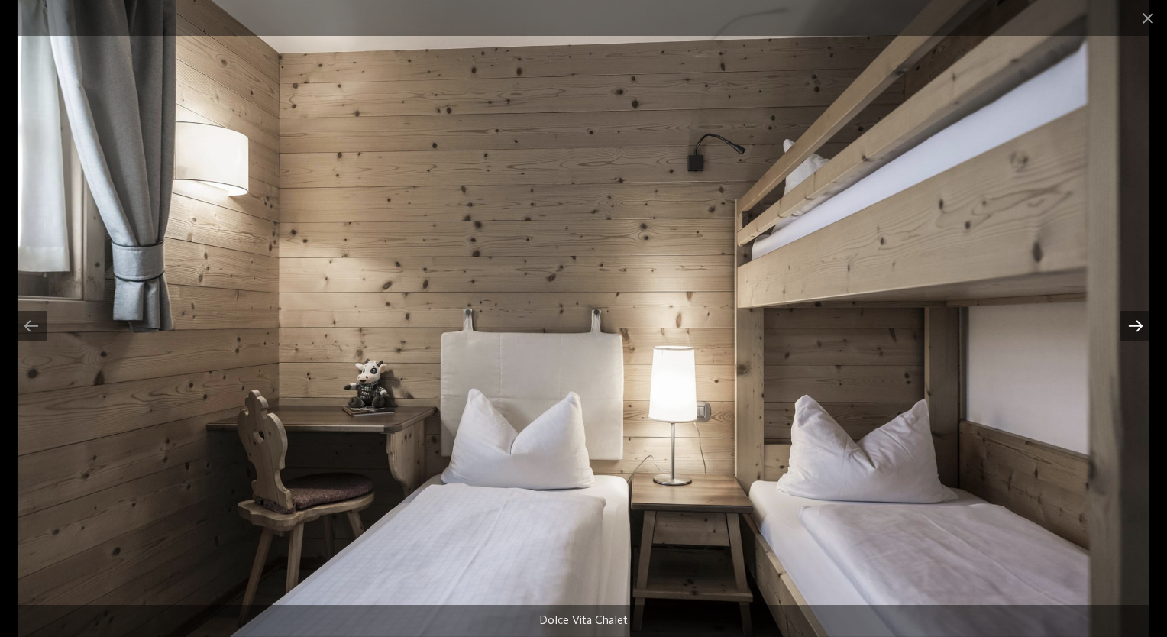
click at [1142, 325] on div at bounding box center [1135, 326] width 32 height 30
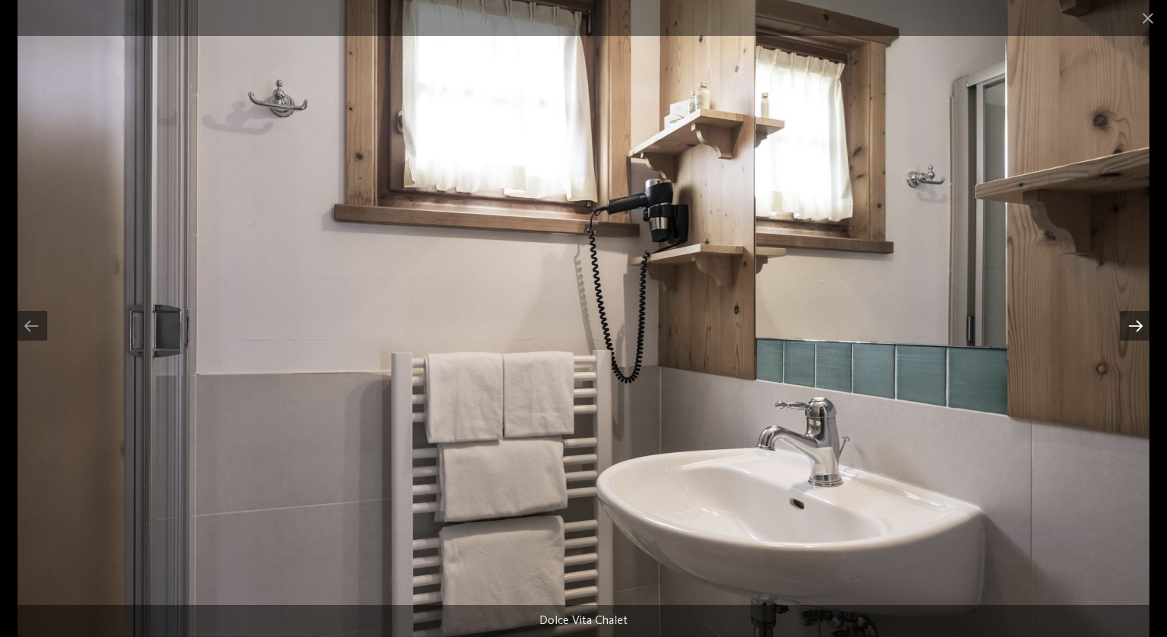
click at [1142, 325] on div at bounding box center [1135, 326] width 32 height 30
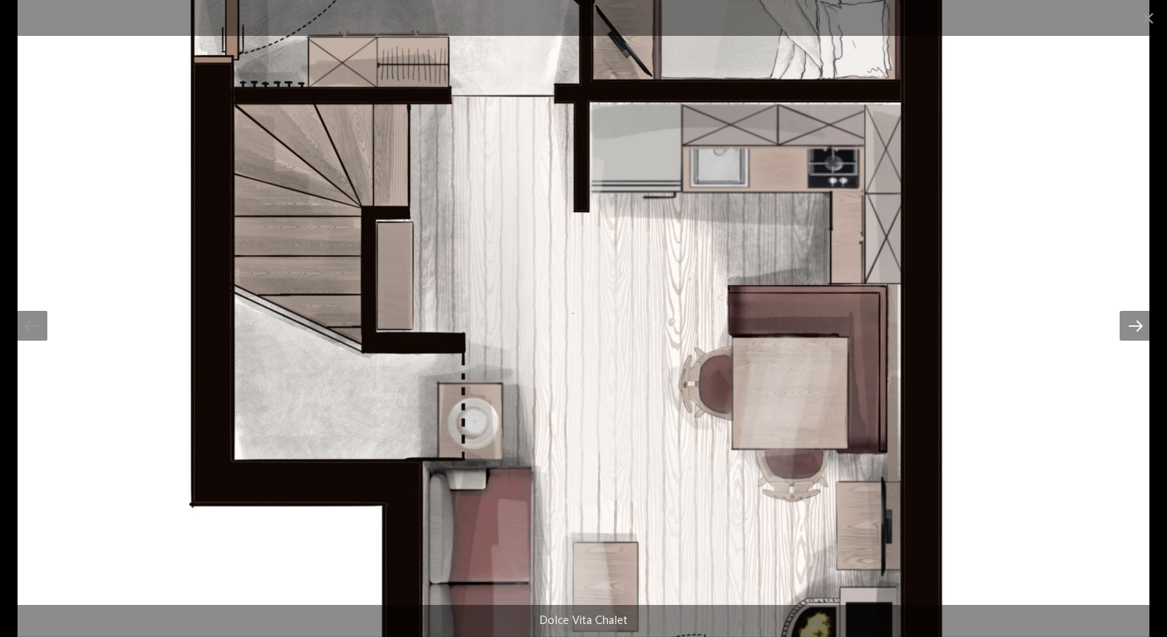
click at [1142, 325] on div at bounding box center [1135, 326] width 32 height 30
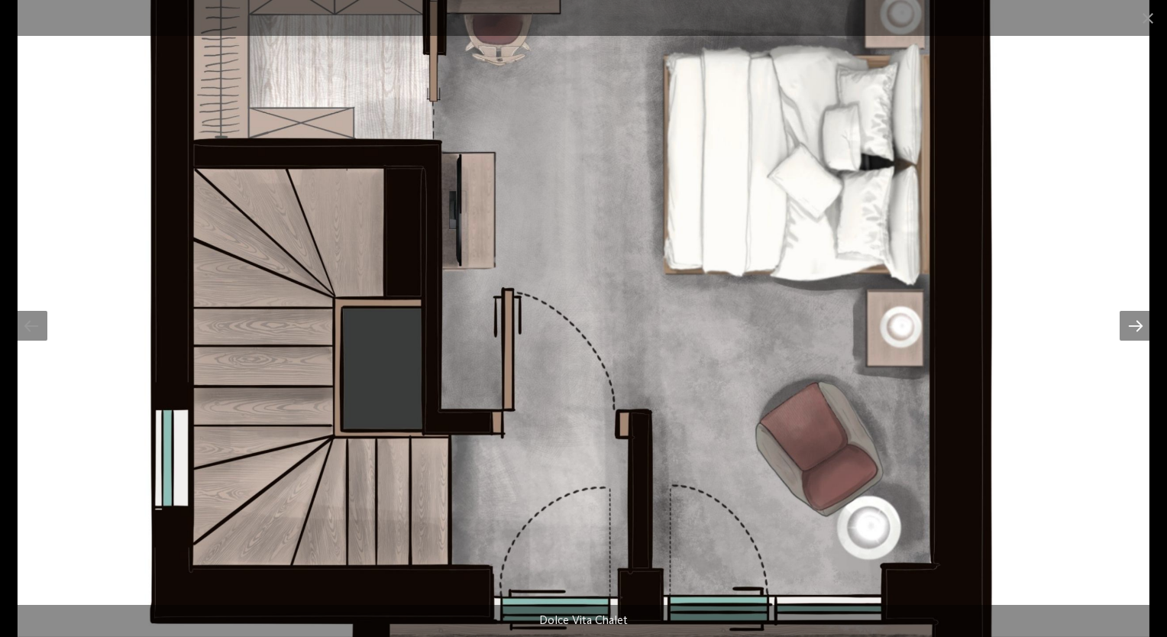
click at [1142, 325] on div at bounding box center [1135, 326] width 32 height 30
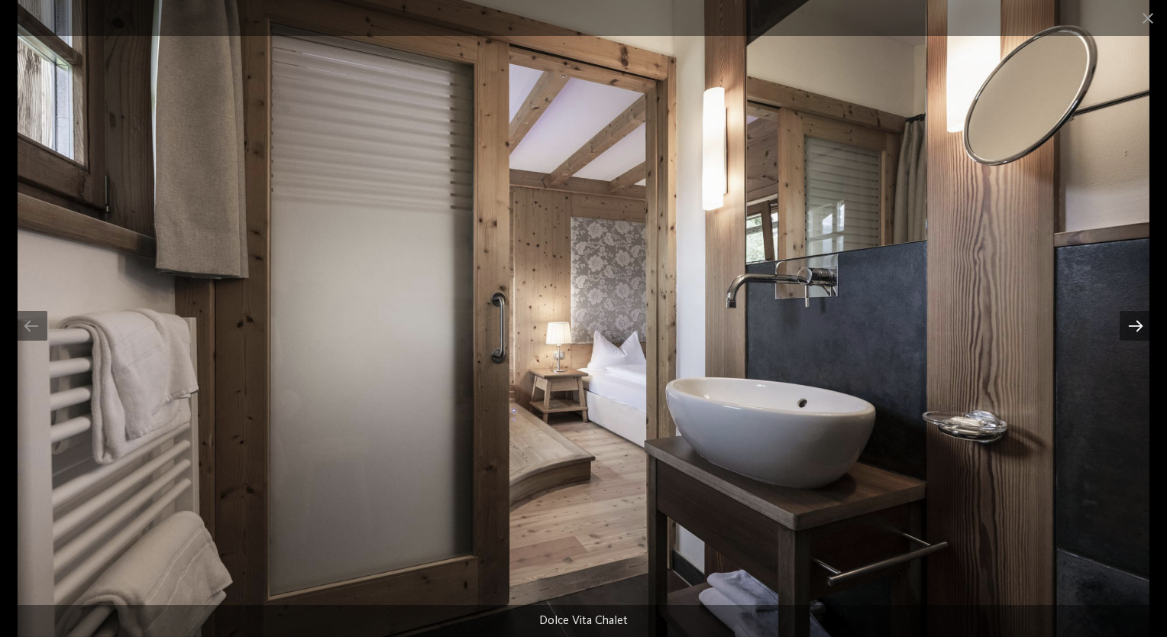
click at [1142, 325] on div at bounding box center [1135, 326] width 32 height 30
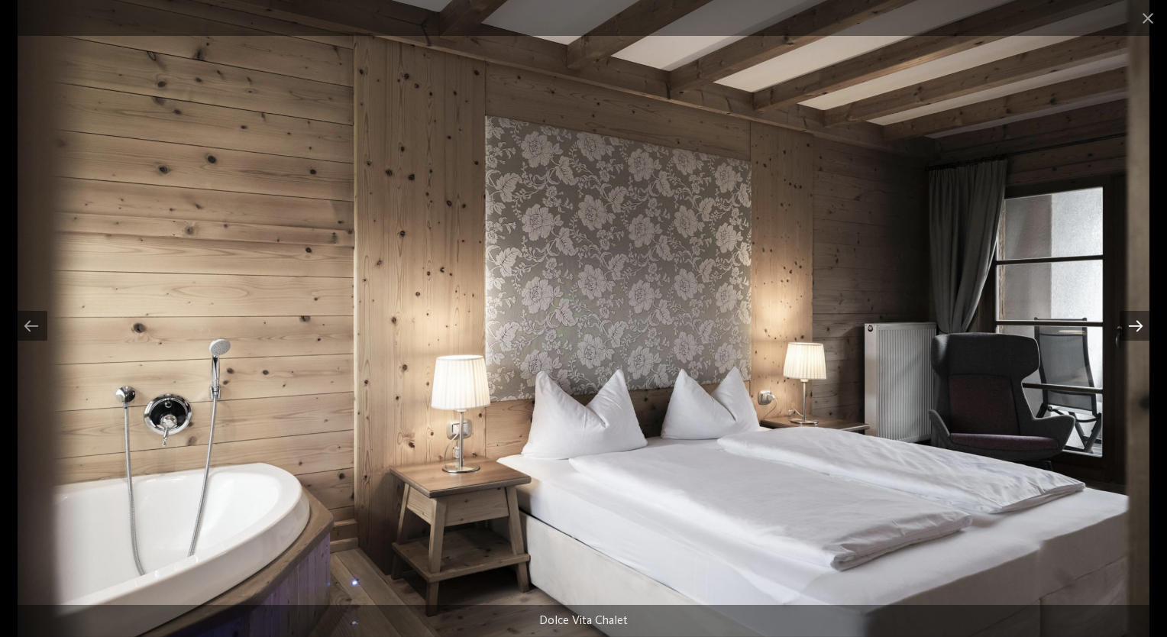
click at [1142, 325] on div at bounding box center [1135, 326] width 32 height 30
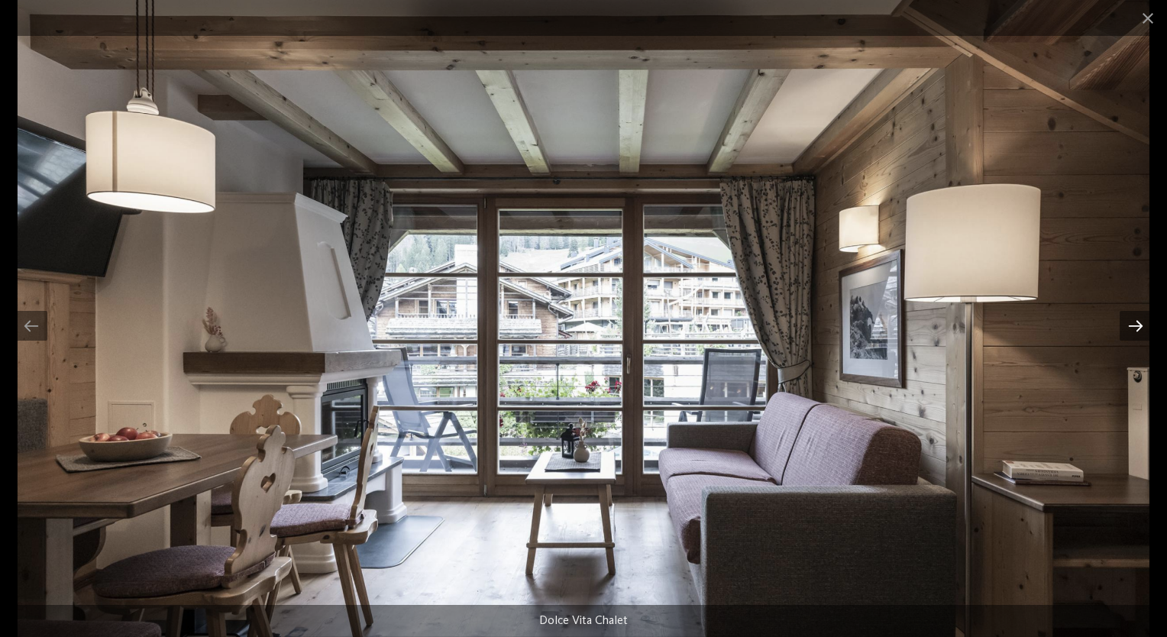
click at [1148, 338] on div at bounding box center [1135, 326] width 32 height 30
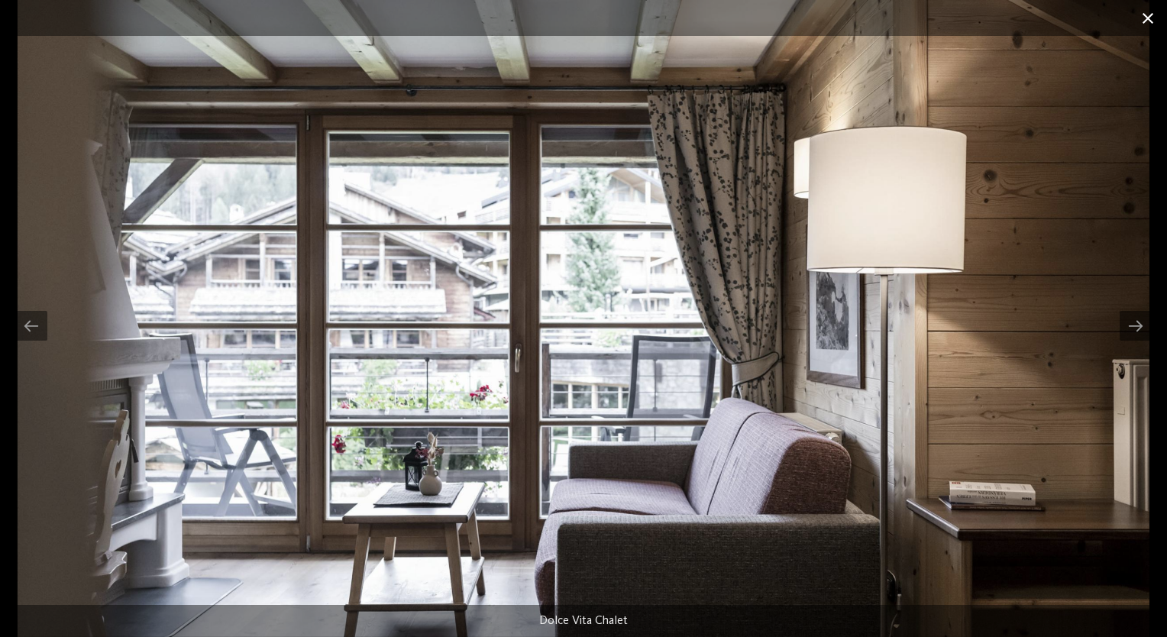
click at [1145, 20] on span at bounding box center [1148, 18] width 38 height 36
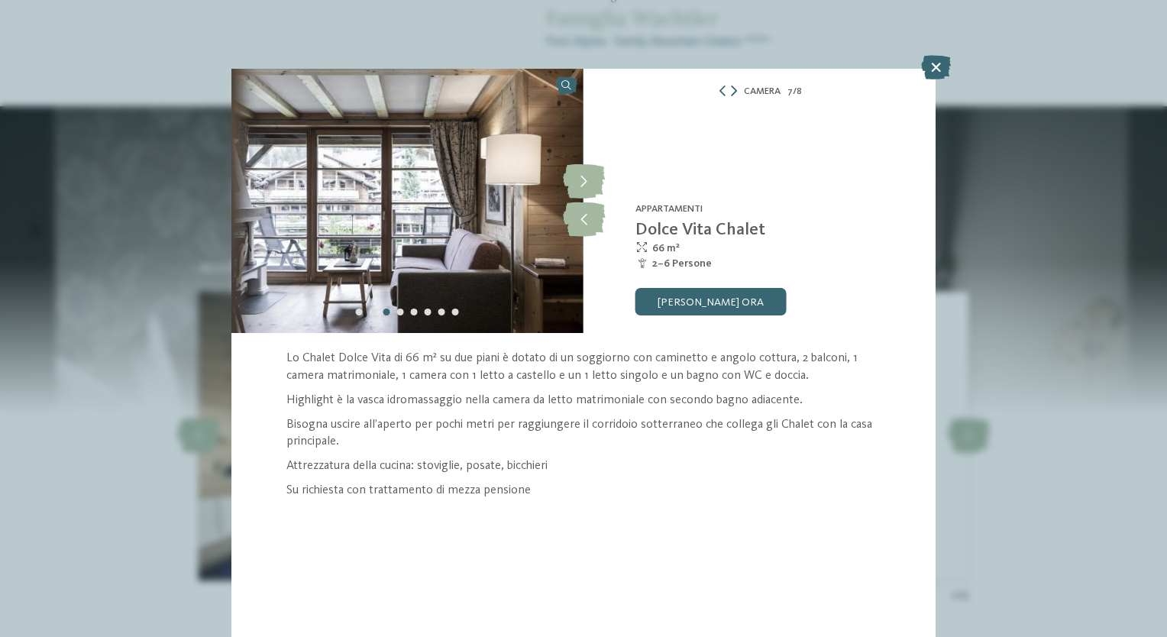
click at [735, 93] on icon at bounding box center [734, 91] width 6 height 11
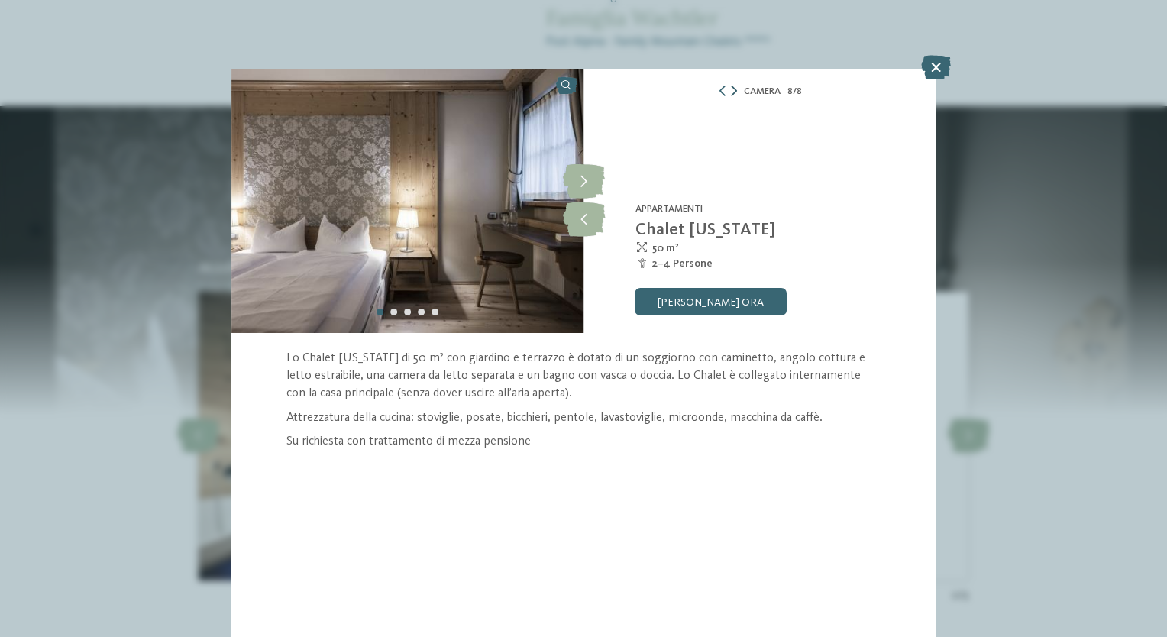
click at [735, 93] on icon at bounding box center [734, 91] width 6 height 11
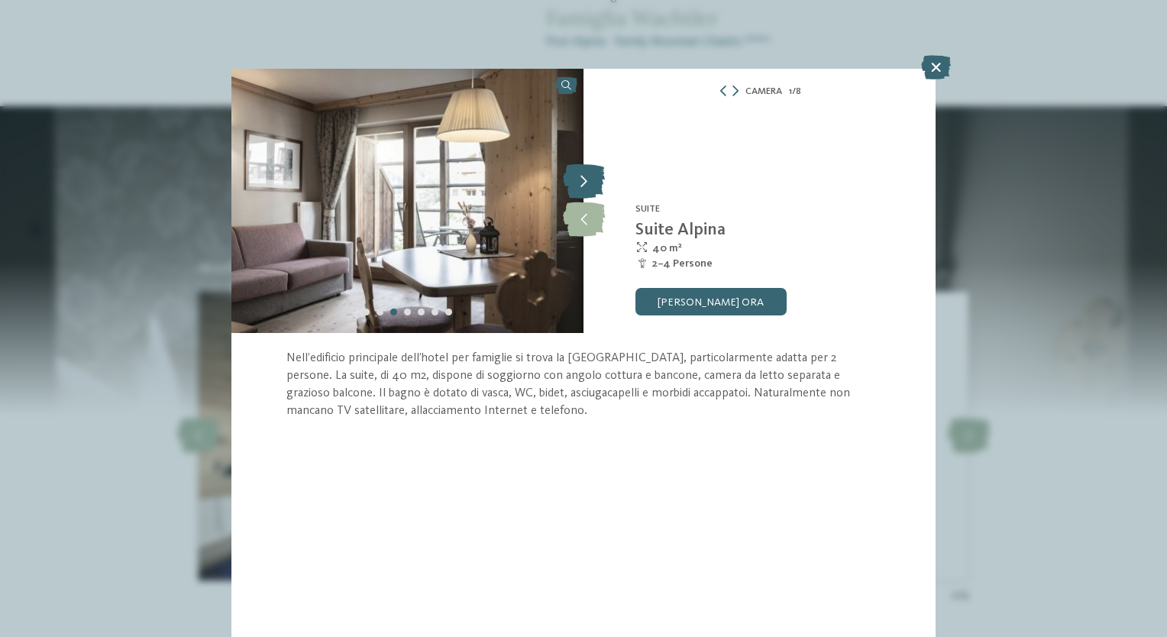
click at [584, 186] on icon at bounding box center [584, 182] width 42 height 34
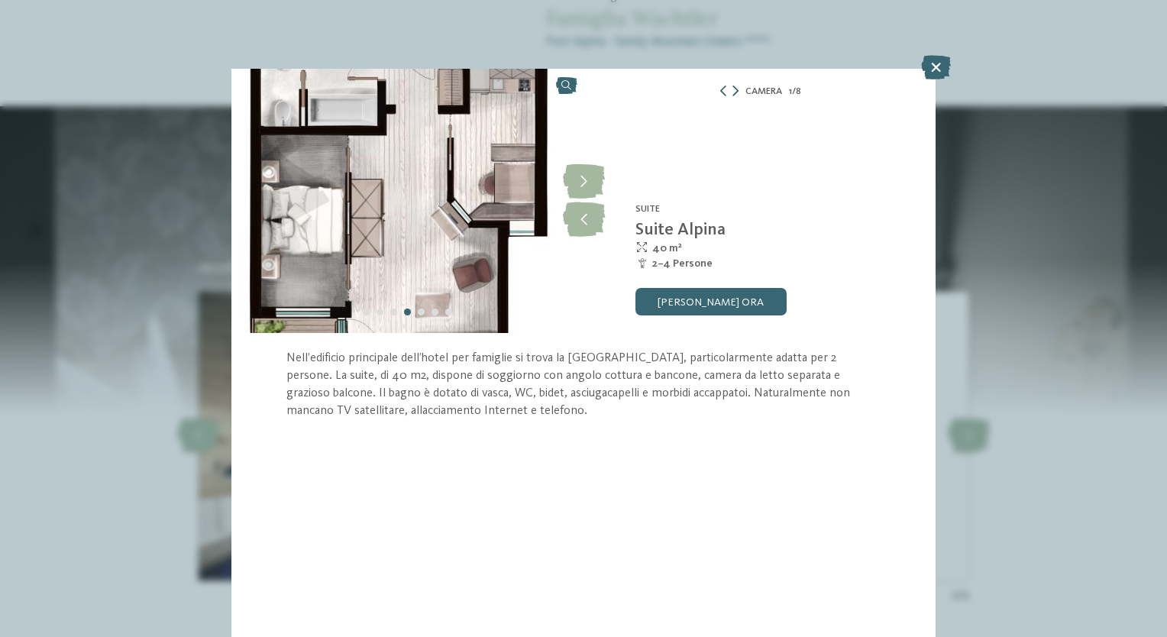
click at [735, 89] on icon at bounding box center [735, 91] width 6 height 11
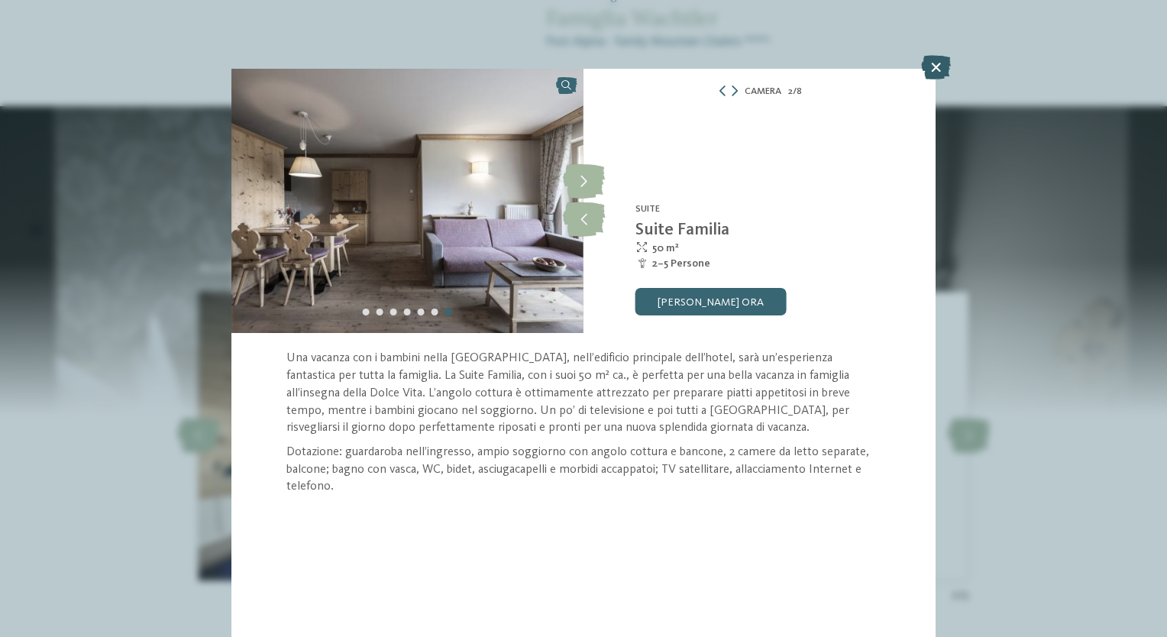
click at [932, 73] on icon at bounding box center [936, 67] width 30 height 24
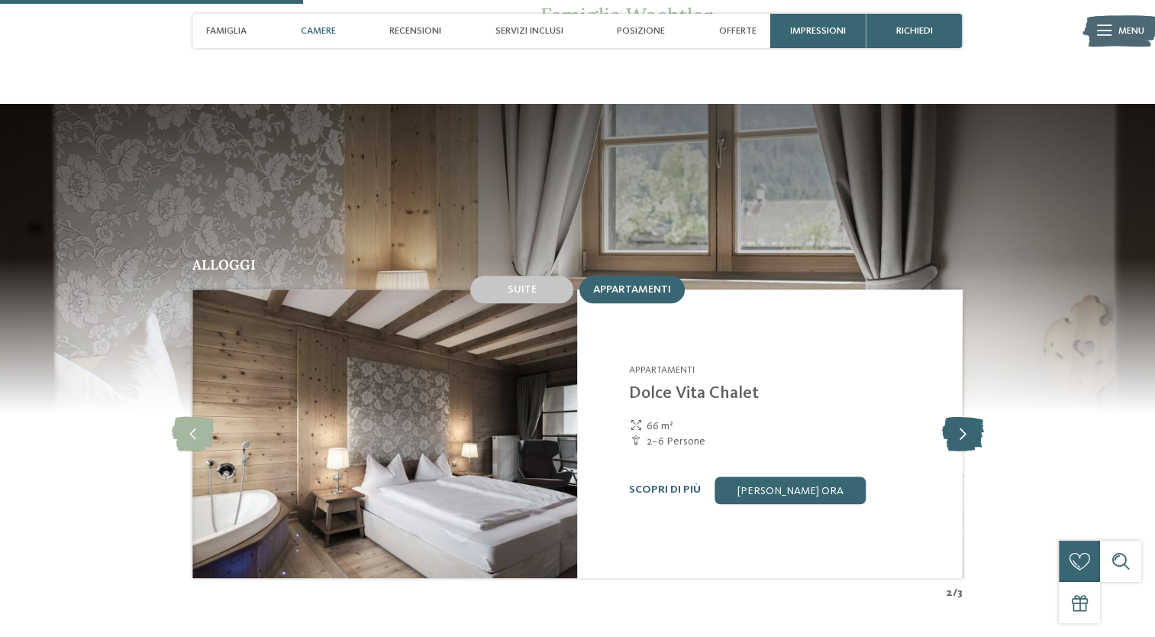
click at [965, 416] on icon at bounding box center [962, 433] width 42 height 34
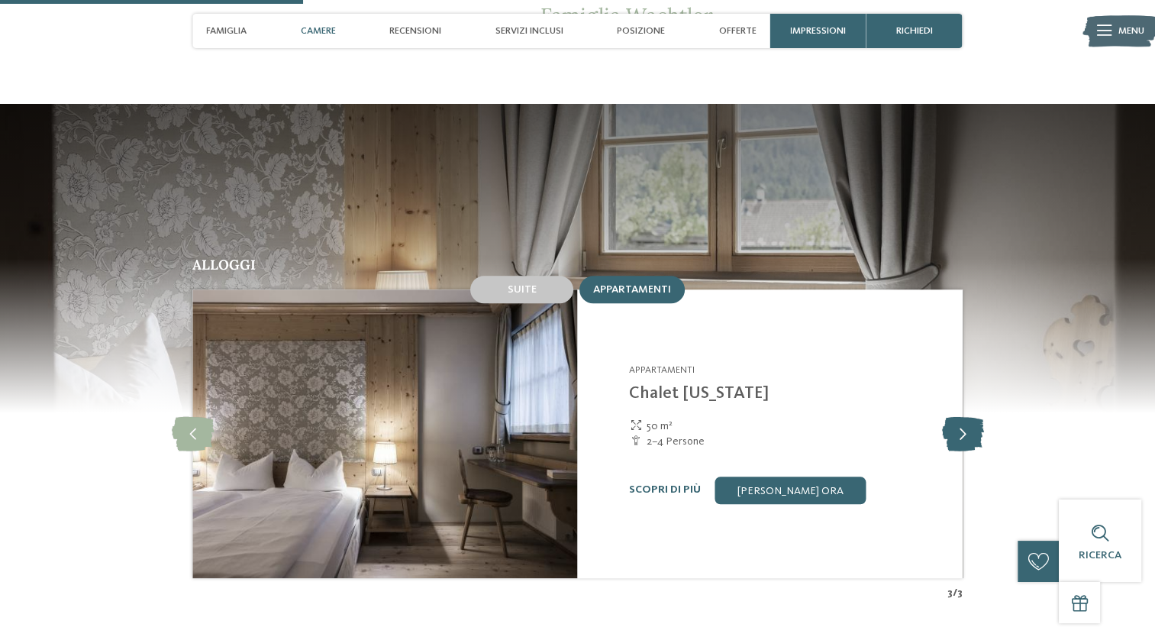
click at [961, 416] on icon at bounding box center [962, 433] width 42 height 34
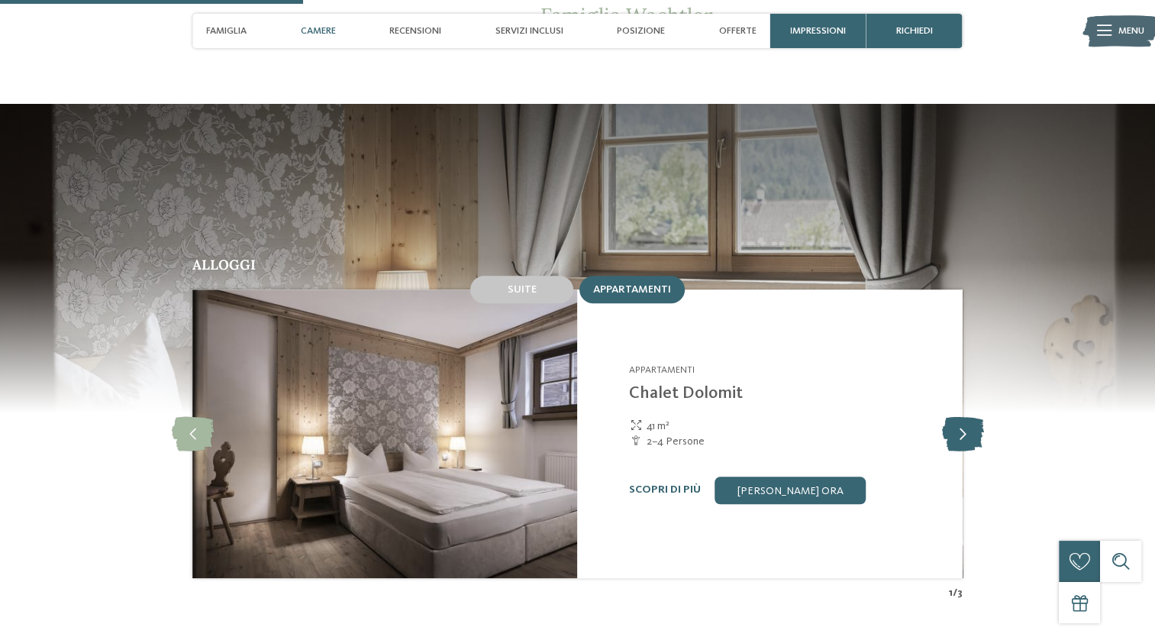
click at [961, 416] on icon at bounding box center [962, 433] width 42 height 34
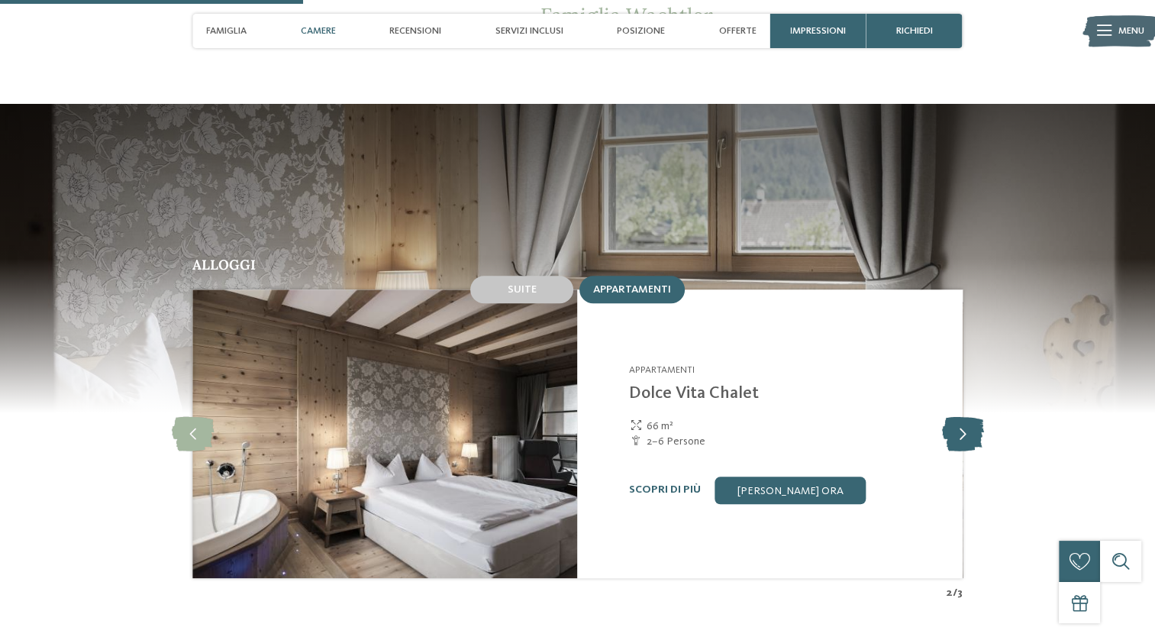
click at [961, 416] on icon at bounding box center [962, 433] width 42 height 34
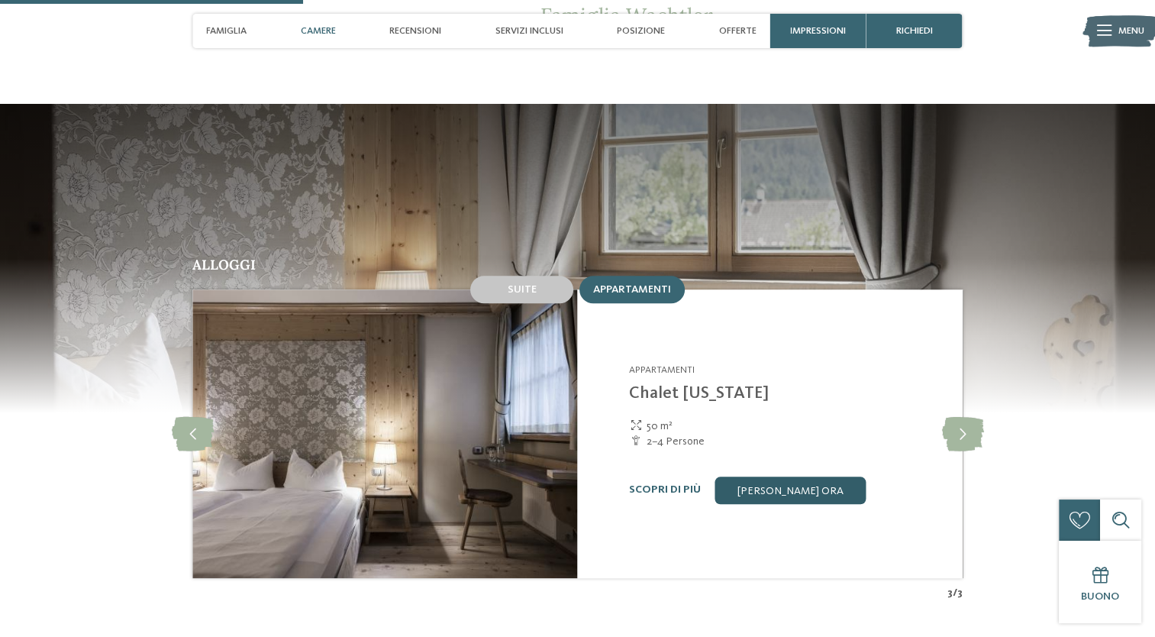
click at [815, 476] on link "[PERSON_NAME] ora" at bounding box center [790, 489] width 151 height 27
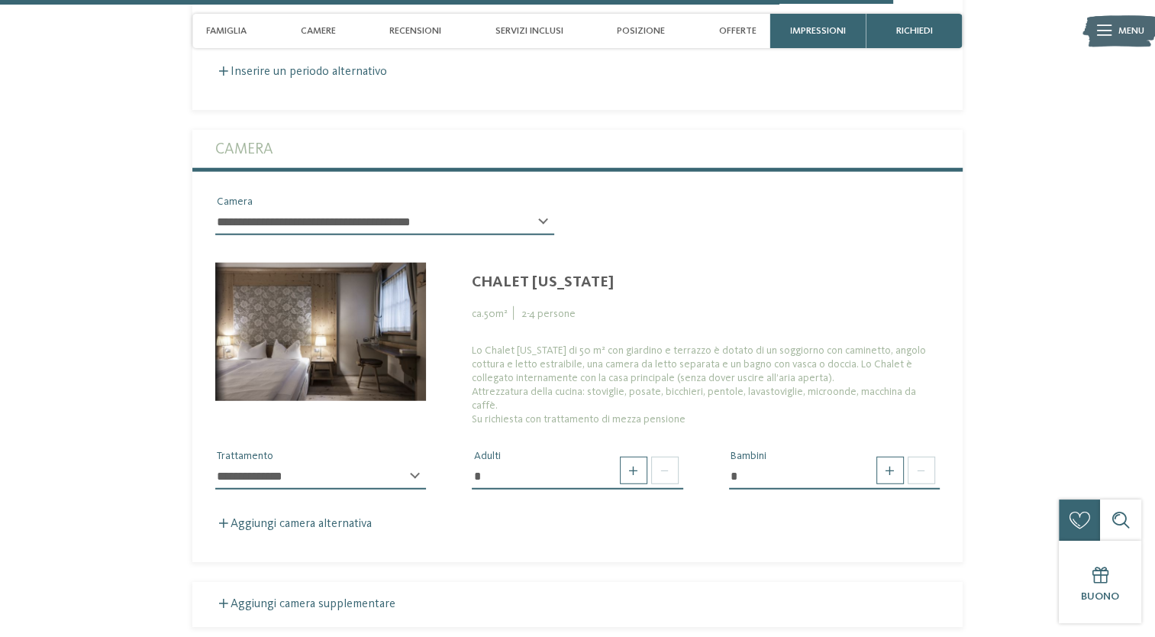
scroll to position [4003, 0]
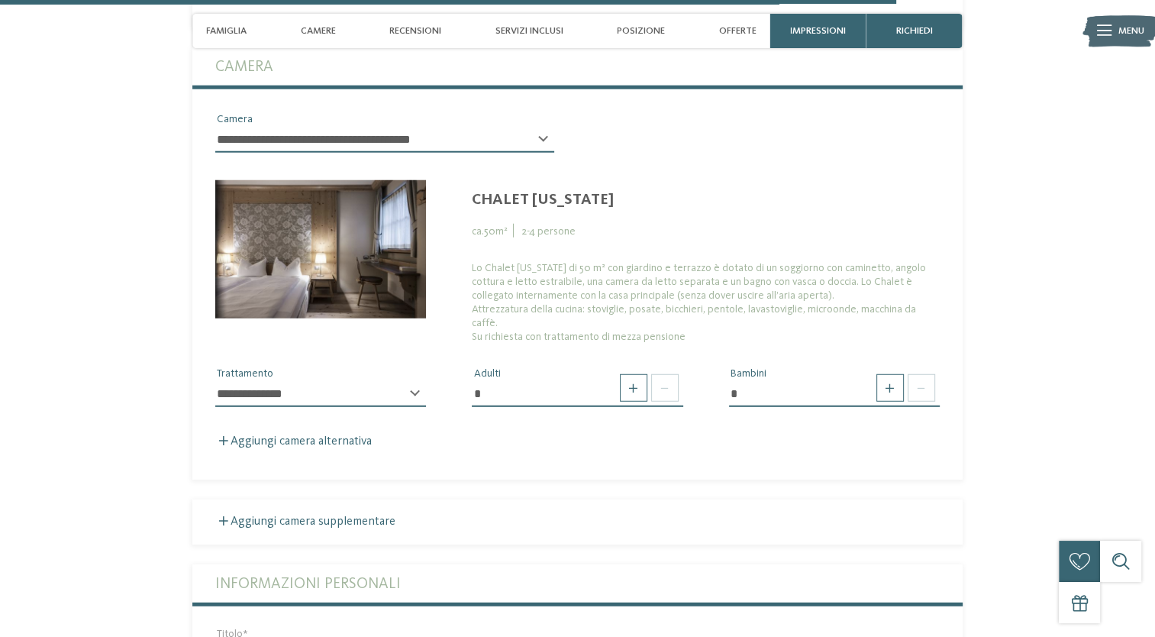
click at [407, 381] on select "**********" at bounding box center [320, 394] width 211 height 26
select select "*"
click at [215, 381] on select "**********" at bounding box center [320, 394] width 211 height 26
click at [895, 374] on span at bounding box center [890, 387] width 27 height 27
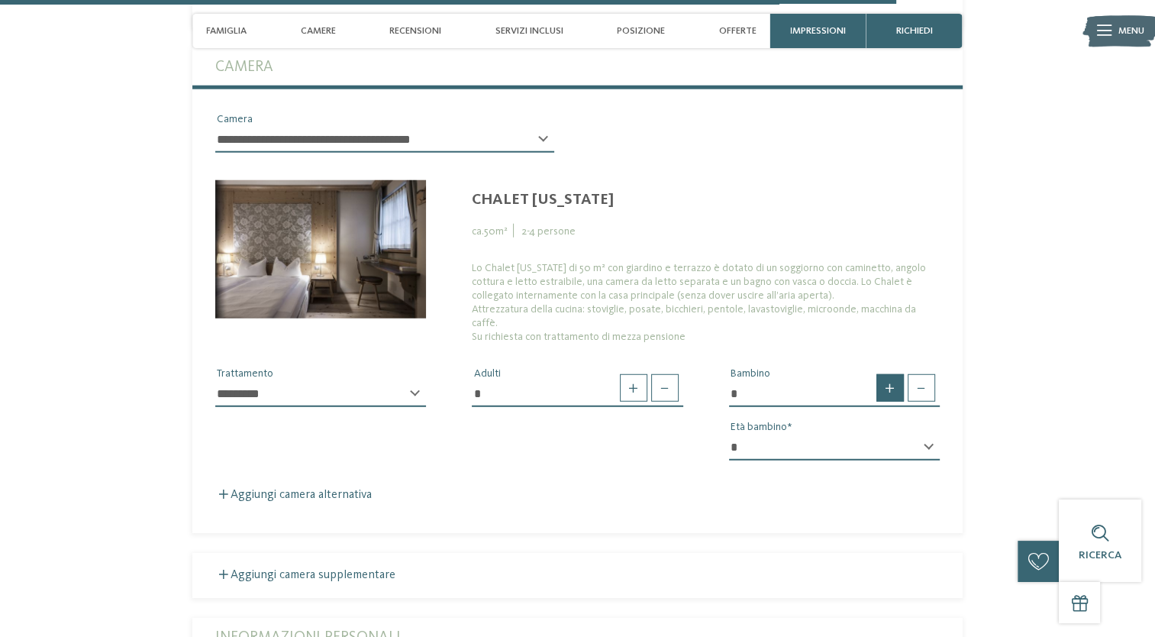
click at [895, 374] on span at bounding box center [890, 387] width 27 height 27
type input "*"
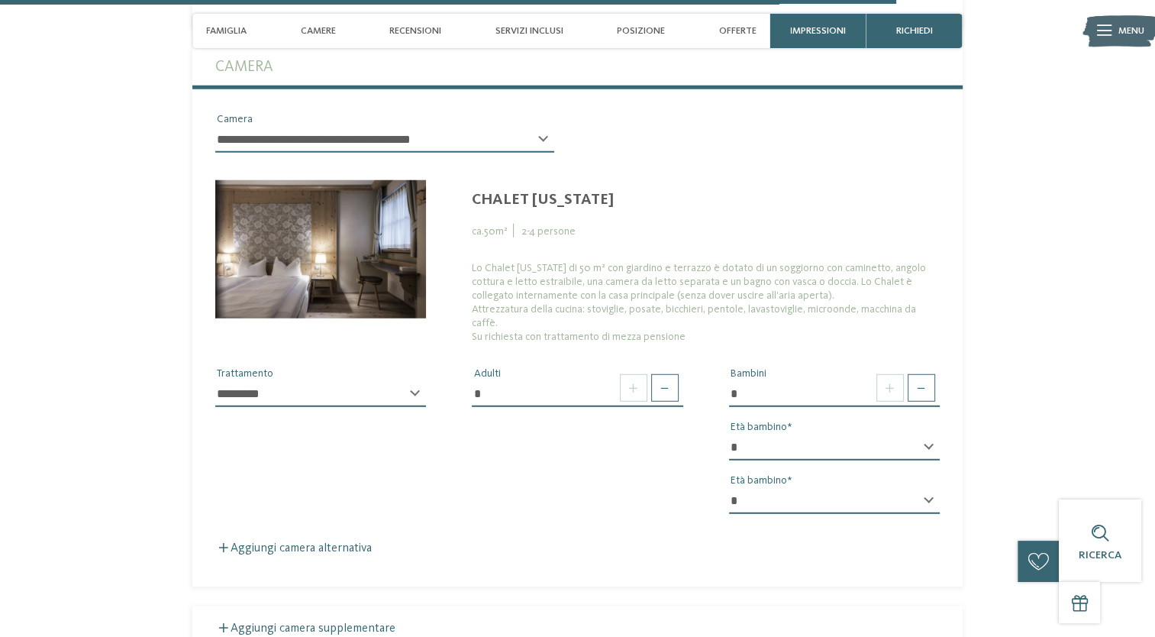
click at [935, 434] on select "* * * * * * * * * * * ** ** ** ** ** ** ** **" at bounding box center [834, 447] width 211 height 26
select select "**"
click at [729, 434] on select "* * * * * * * * * * * ** ** ** ** ** ** ** **" at bounding box center [834, 447] width 211 height 26
click at [881, 488] on select "* * * * * * * * * * * ** ** ** ** ** ** ** **" at bounding box center [834, 501] width 211 height 26
select select "**"
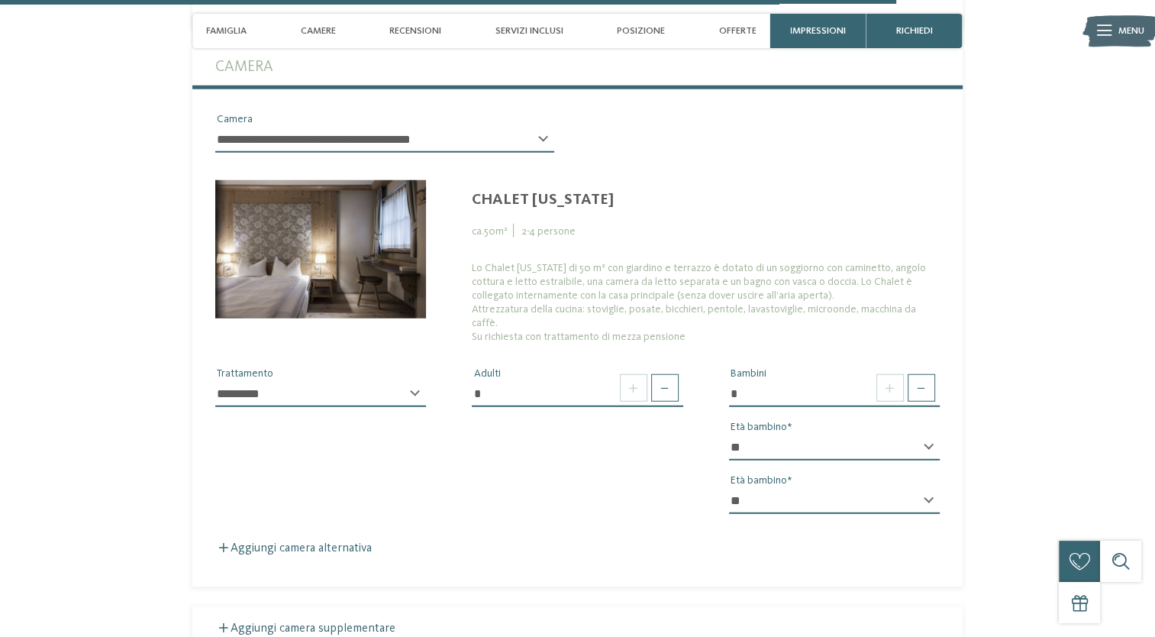
click at [729, 488] on select "* * * * * * * * * * * ** ** ** ** ** ** ** **" at bounding box center [834, 501] width 211 height 26
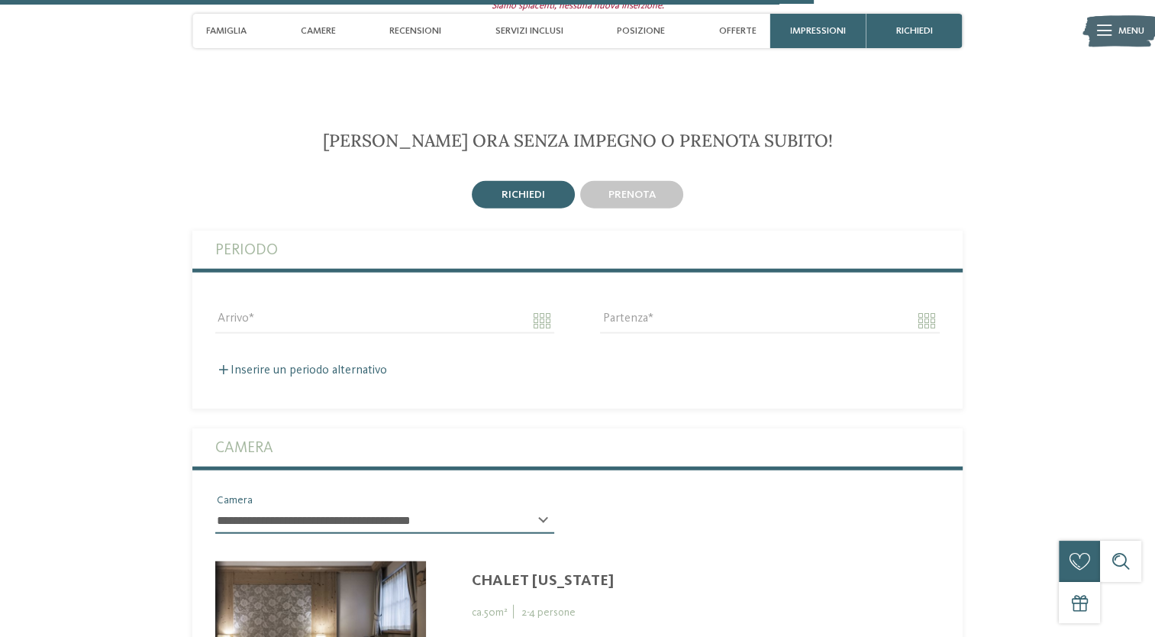
scroll to position [3563, 0]
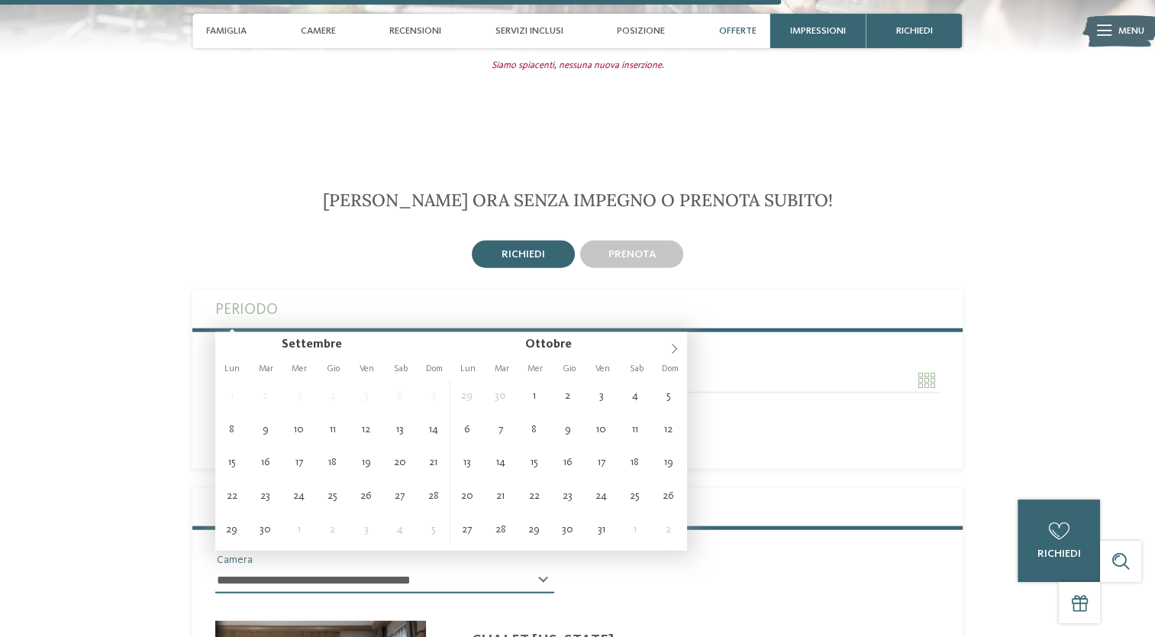
click at [539, 367] on input "Arrivo" at bounding box center [384, 380] width 339 height 26
click at [678, 350] on icon at bounding box center [674, 349] width 11 height 11
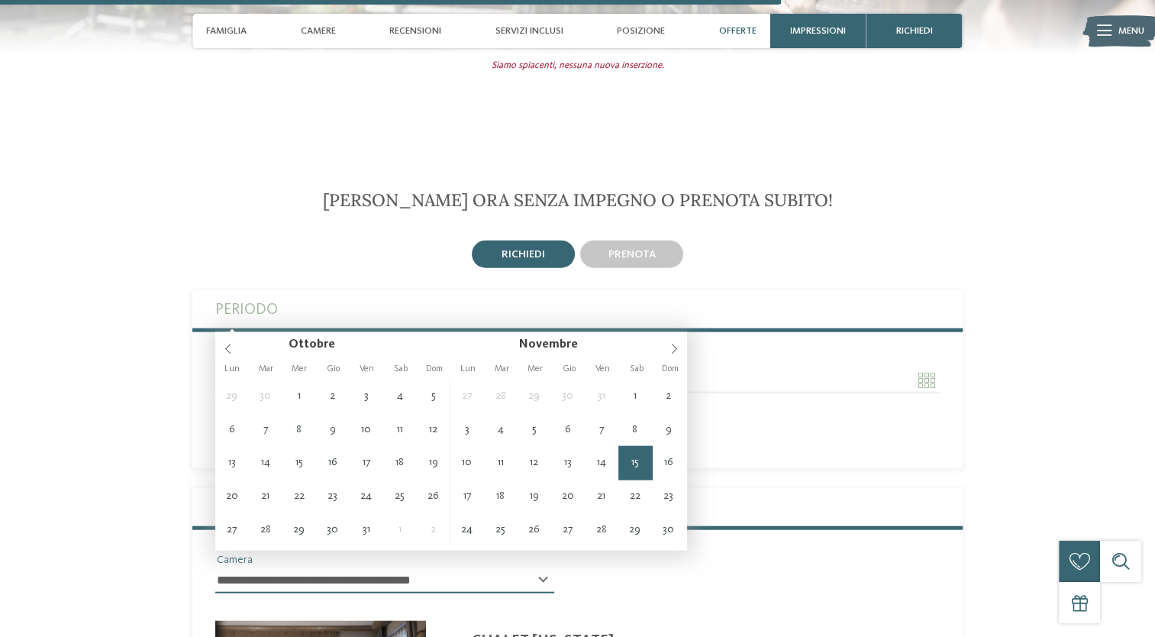
type input "**********"
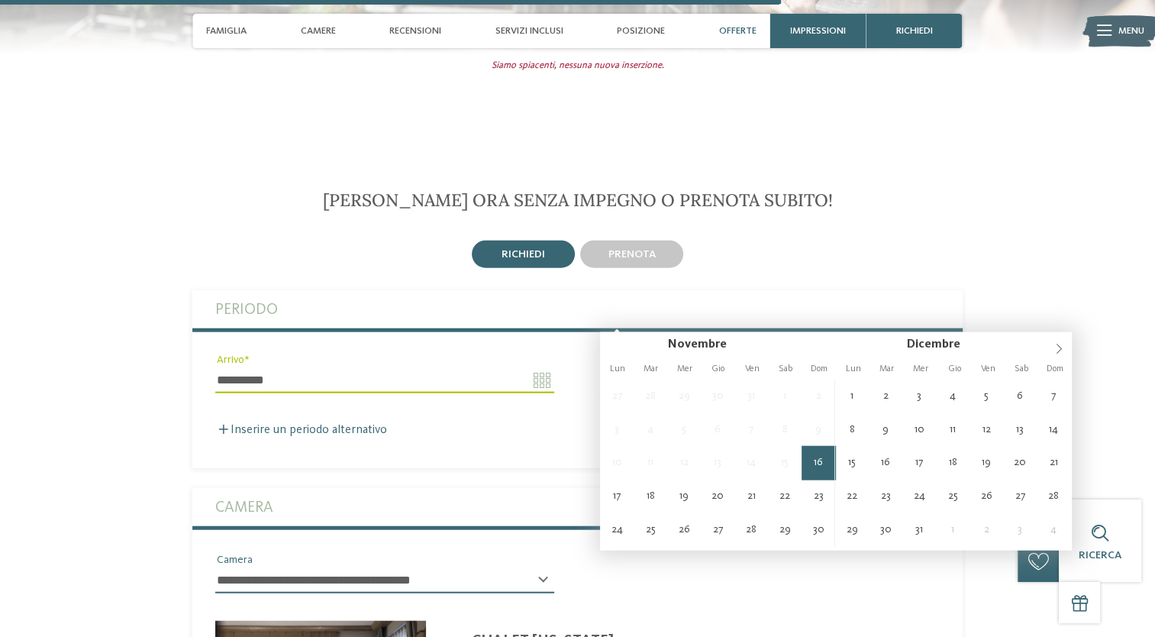
type input "**********"
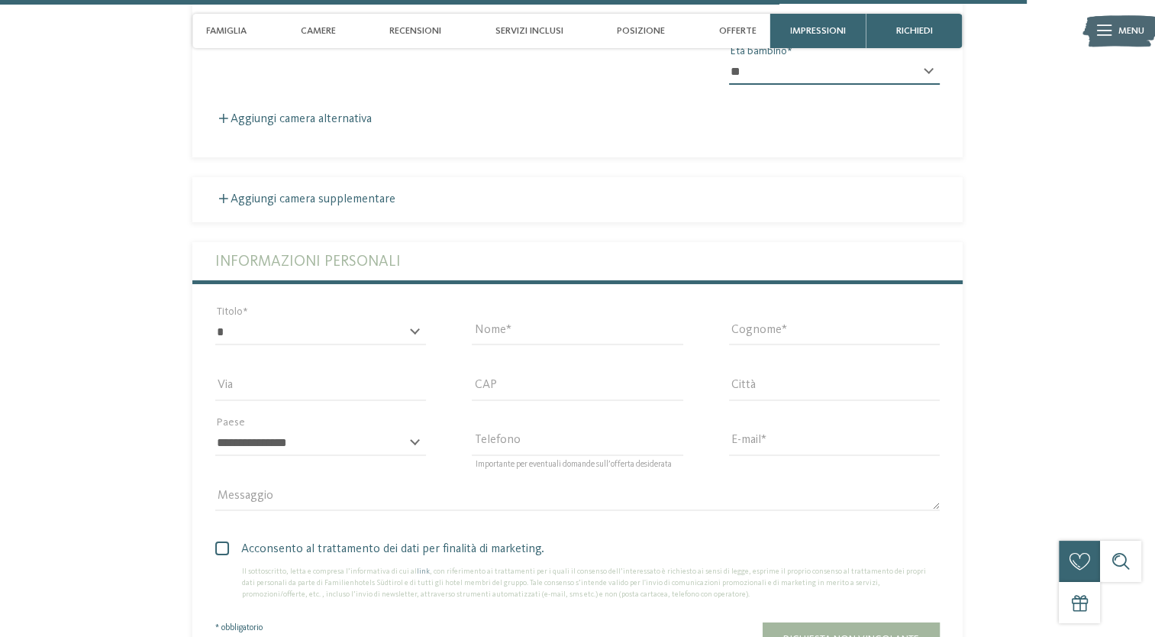
scroll to position [4429, 0]
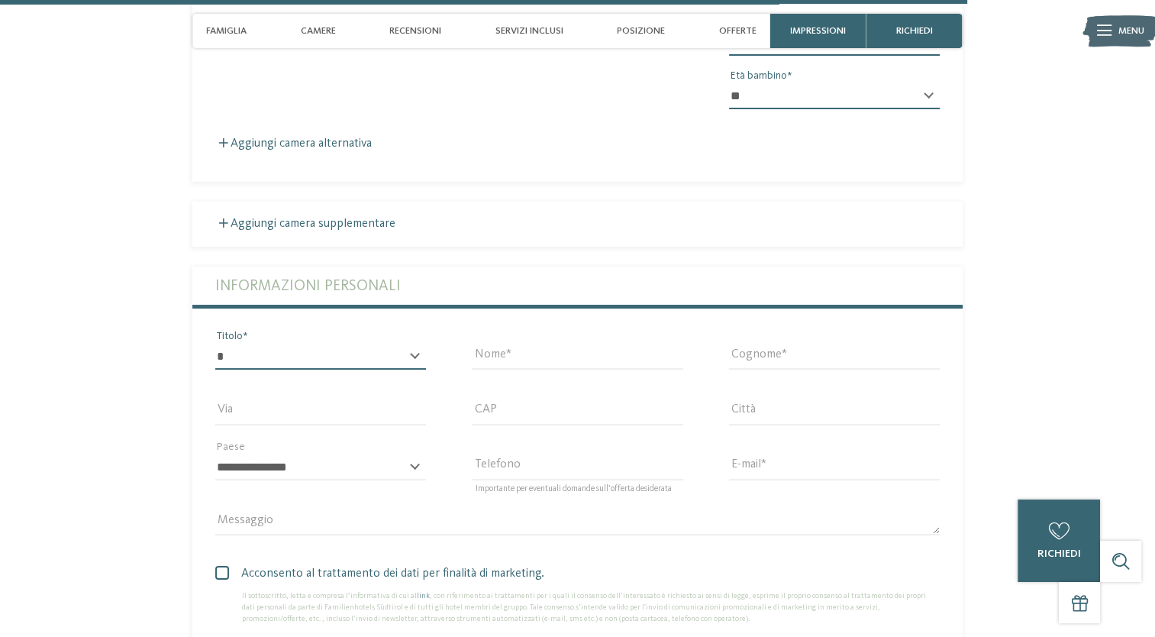
click at [403, 344] on select "* ****** ******* ******** ******" at bounding box center [320, 357] width 211 height 26
select select "*"
click at [215, 344] on select "* ****** ******* ******** ******" at bounding box center [320, 357] width 211 height 26
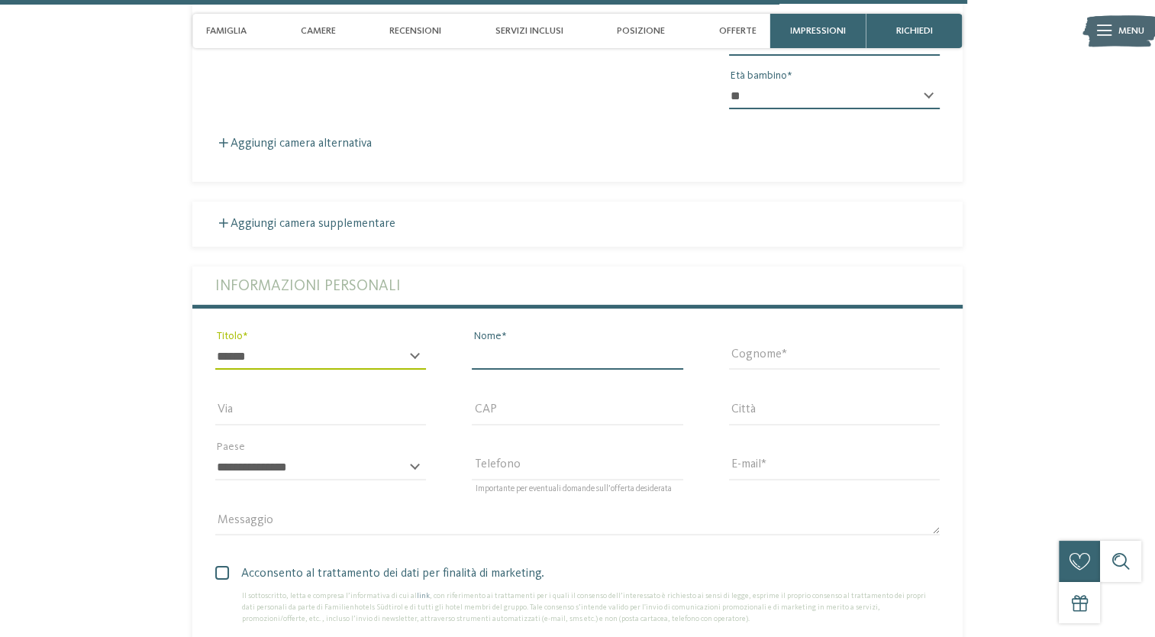
click at [512, 344] on input "Nome" at bounding box center [577, 357] width 211 height 26
type input "*******"
type input "*"
type input "*****"
type input "*"
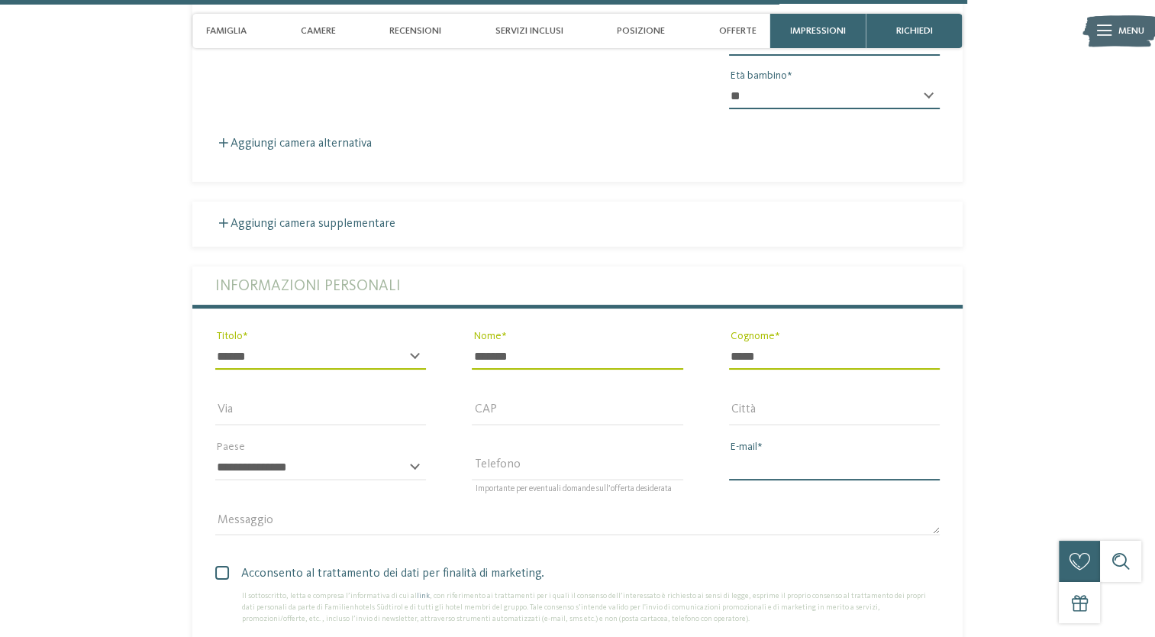
click at [769, 454] on input "E-mail" at bounding box center [834, 467] width 211 height 26
type input "**********"
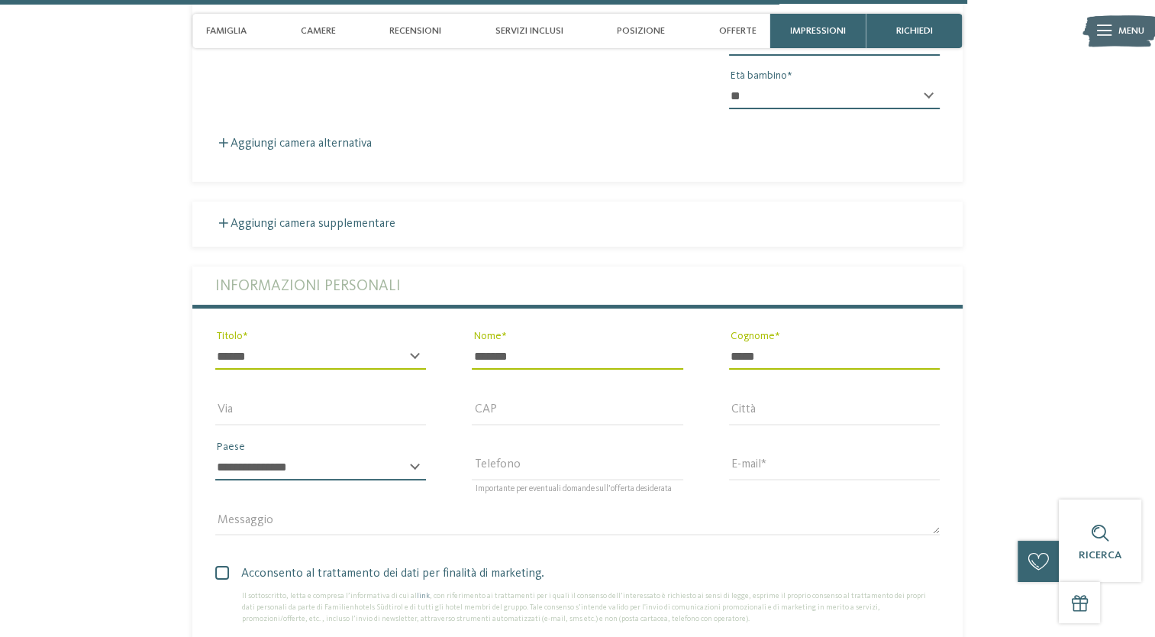
select select "**"
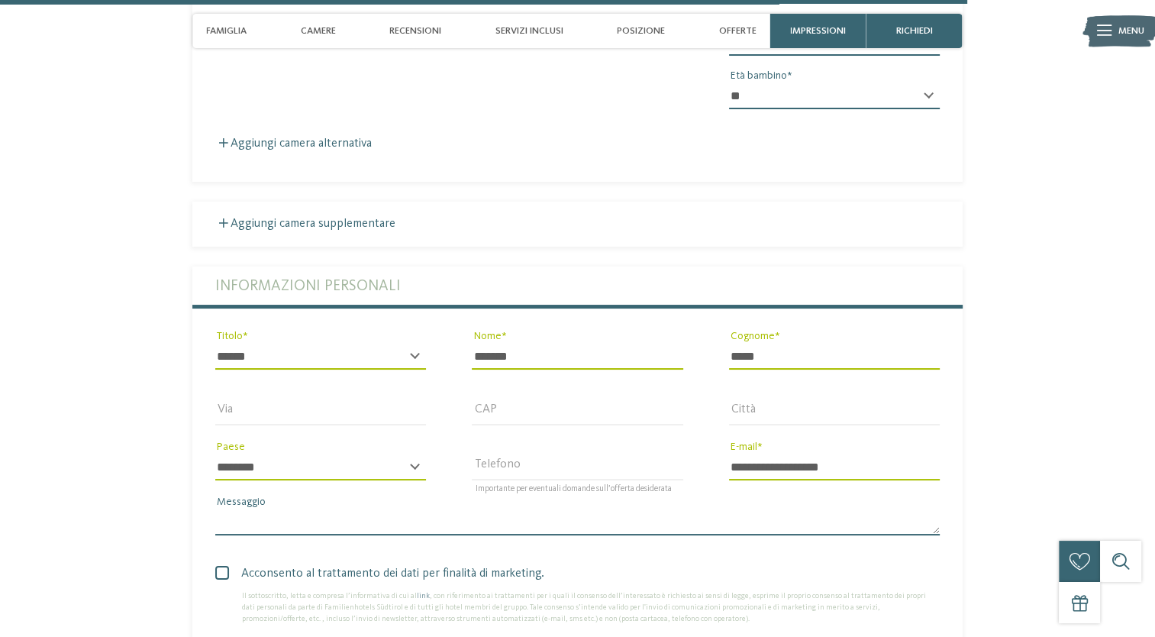
click at [568, 509] on textarea "Messaggio" at bounding box center [577, 522] width 725 height 26
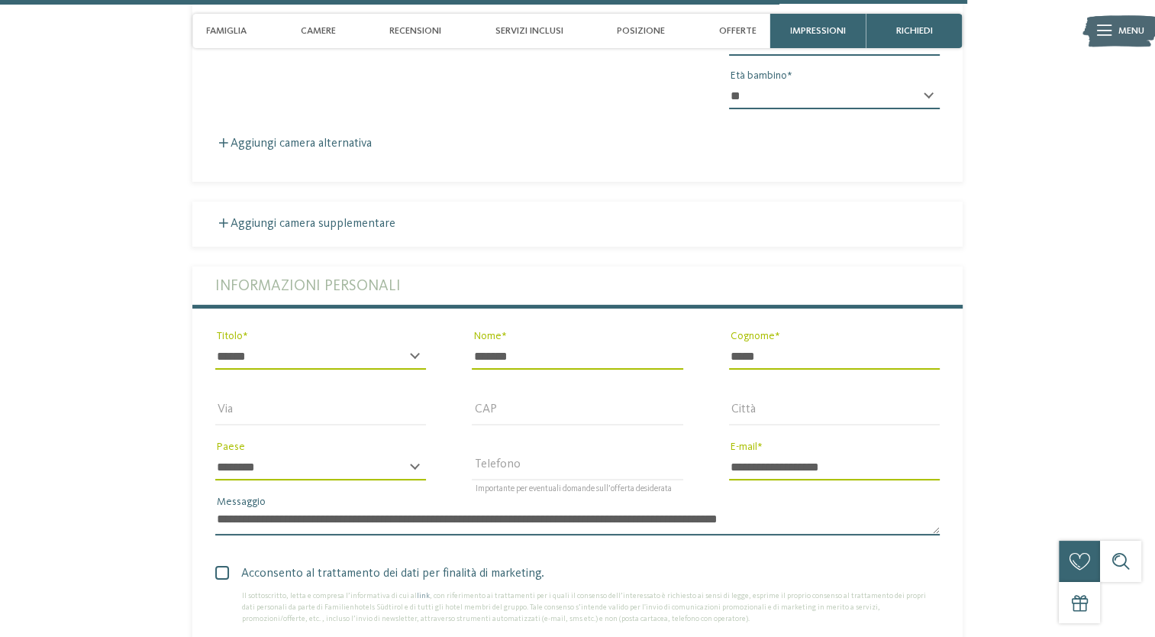
type textarea "**********"
